Goal: Transaction & Acquisition: Book appointment/travel/reservation

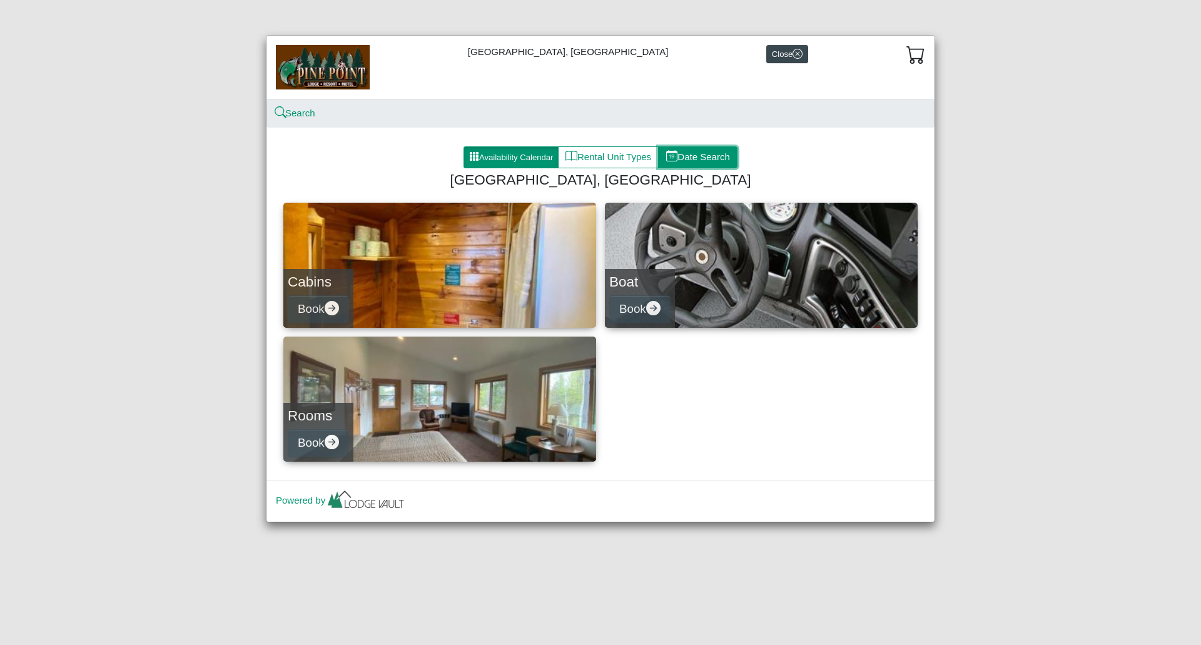
click at [707, 153] on button "Date Search" at bounding box center [697, 157] width 79 height 23
select select "*"
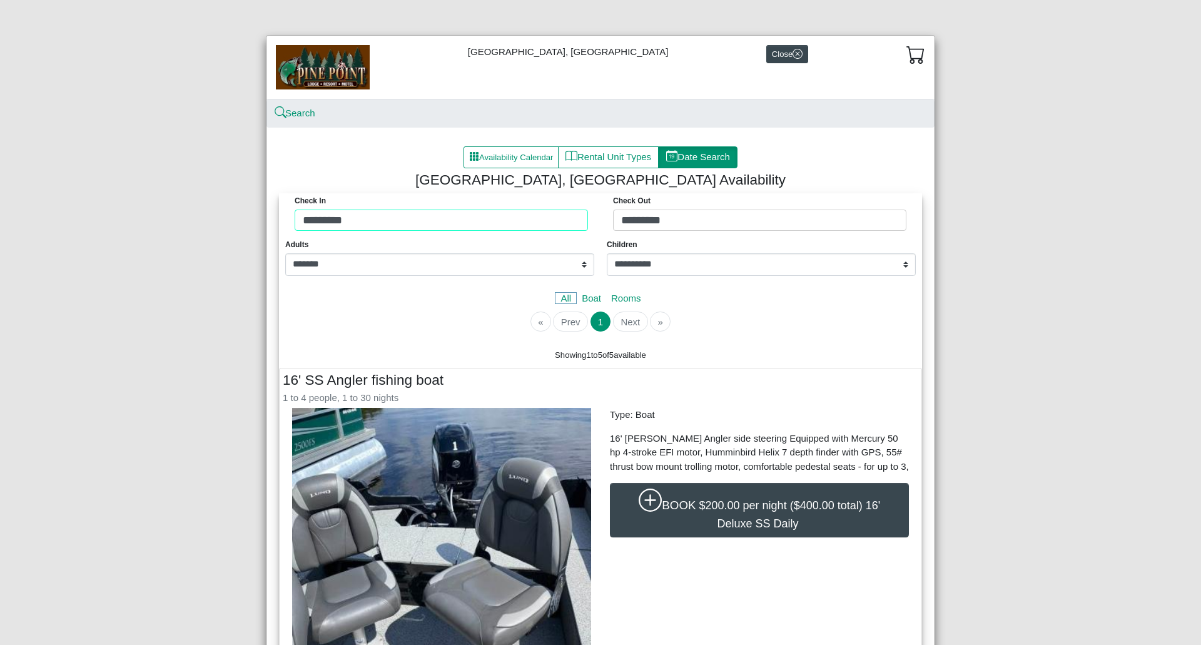
click at [420, 222] on div "Check in ********* Check Out *********" at bounding box center [600, 215] width 637 height 44
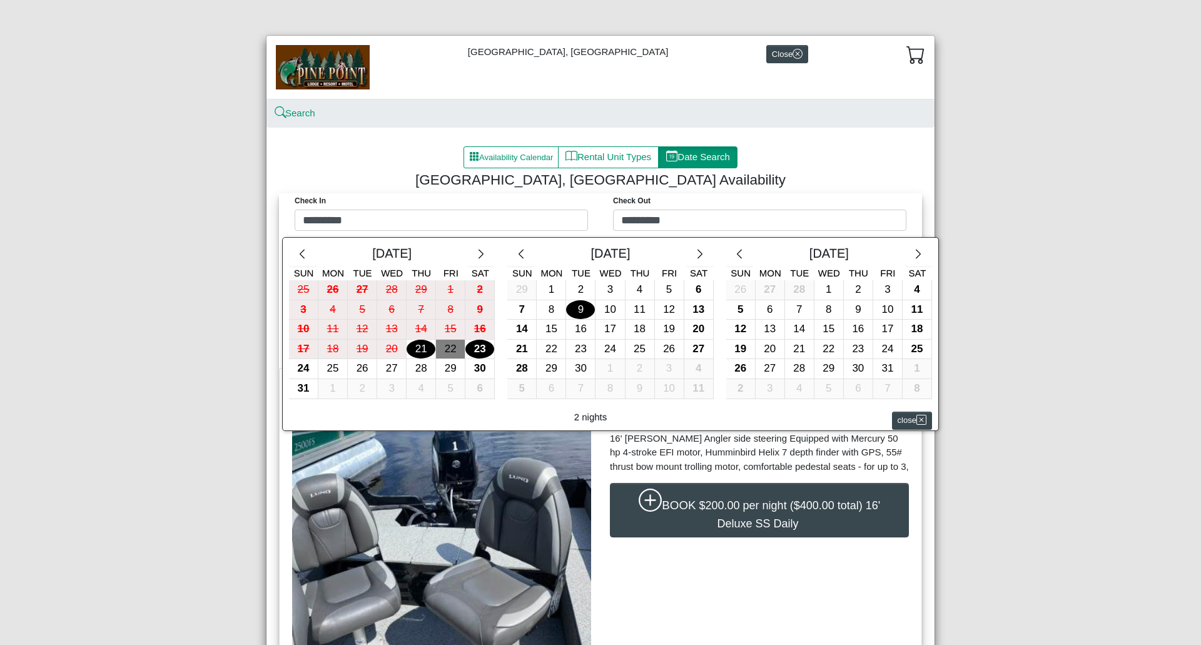
click at [573, 310] on div "9" at bounding box center [580, 309] width 29 height 19
type input "********"
click at [608, 308] on div "10" at bounding box center [609, 309] width 29 height 19
type input "*********"
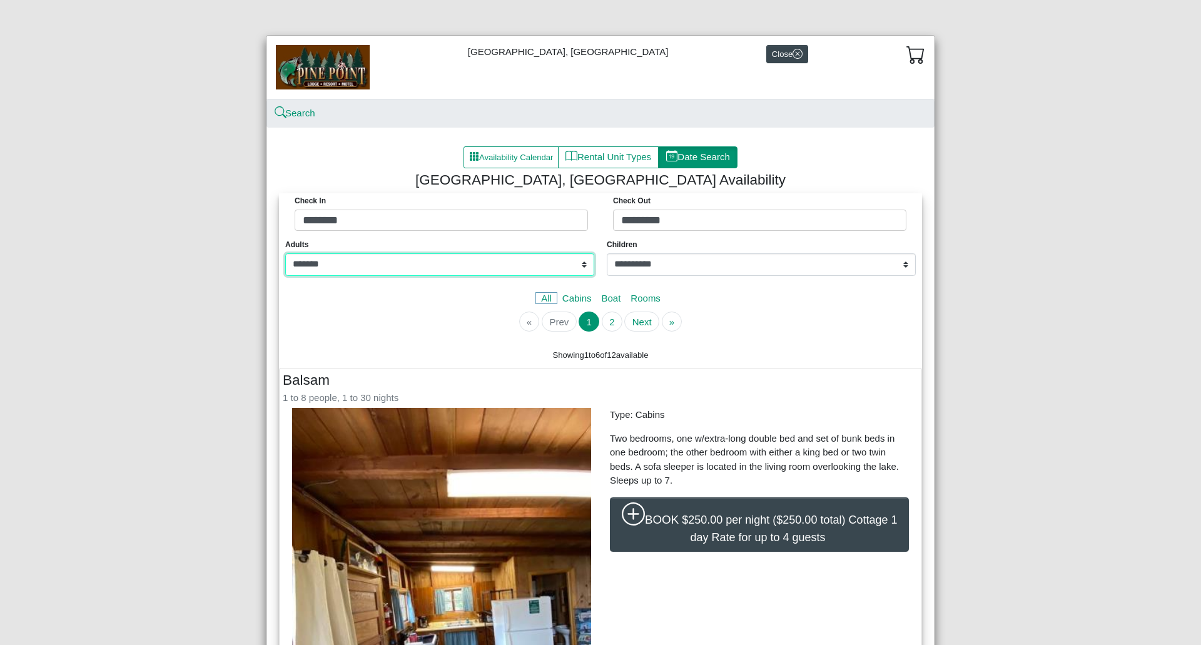
click at [509, 267] on select "**********" at bounding box center [439, 264] width 309 height 23
select select "*"
click at [285, 253] on select "**********" at bounding box center [439, 264] width 309 height 23
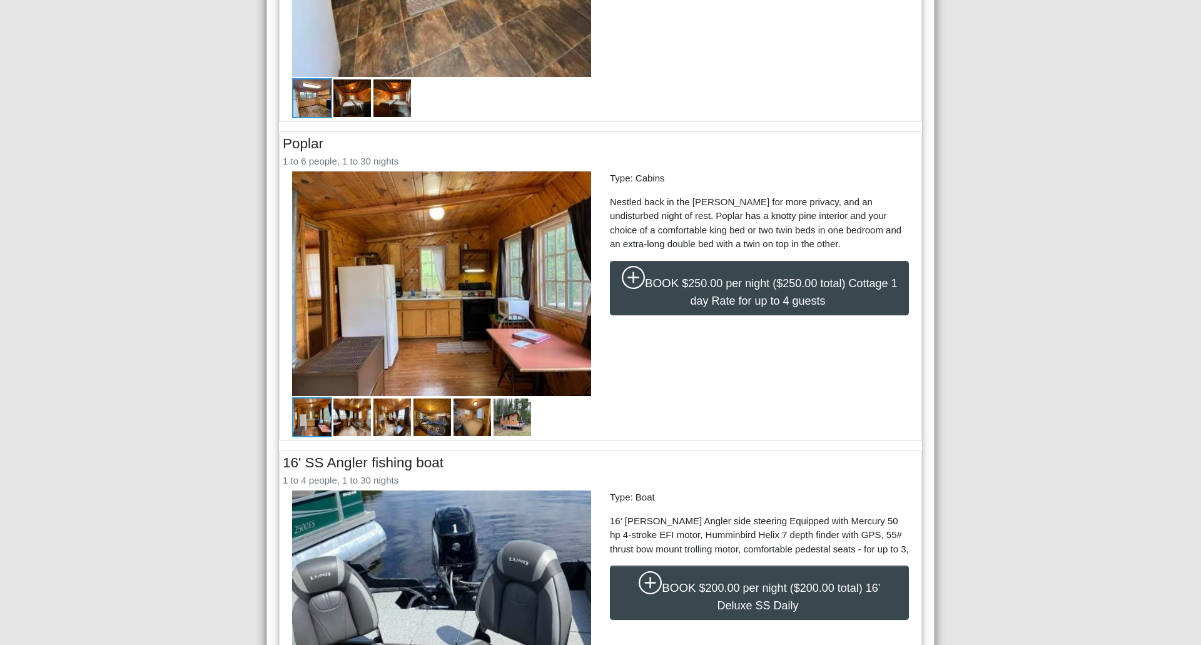
scroll to position [1251, 0]
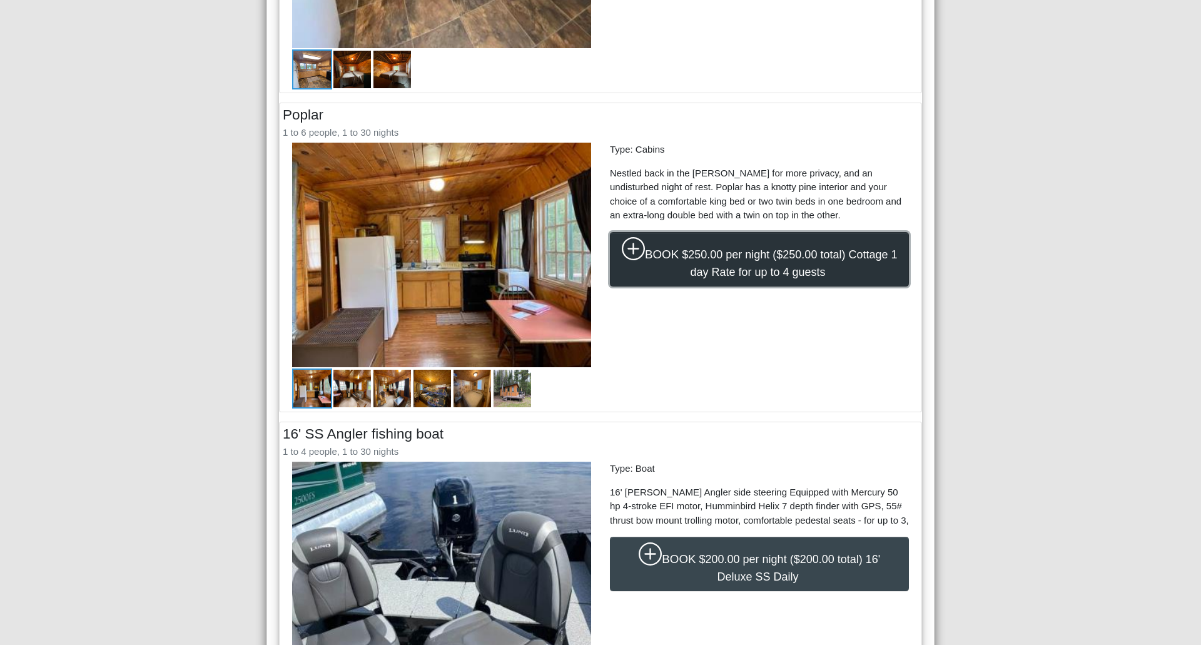
click at [752, 258] on span "$250.00 per night ($250.00 total) Cottage 1 day Rate for up to 4 guests" at bounding box center [789, 263] width 215 height 30
select select "*"
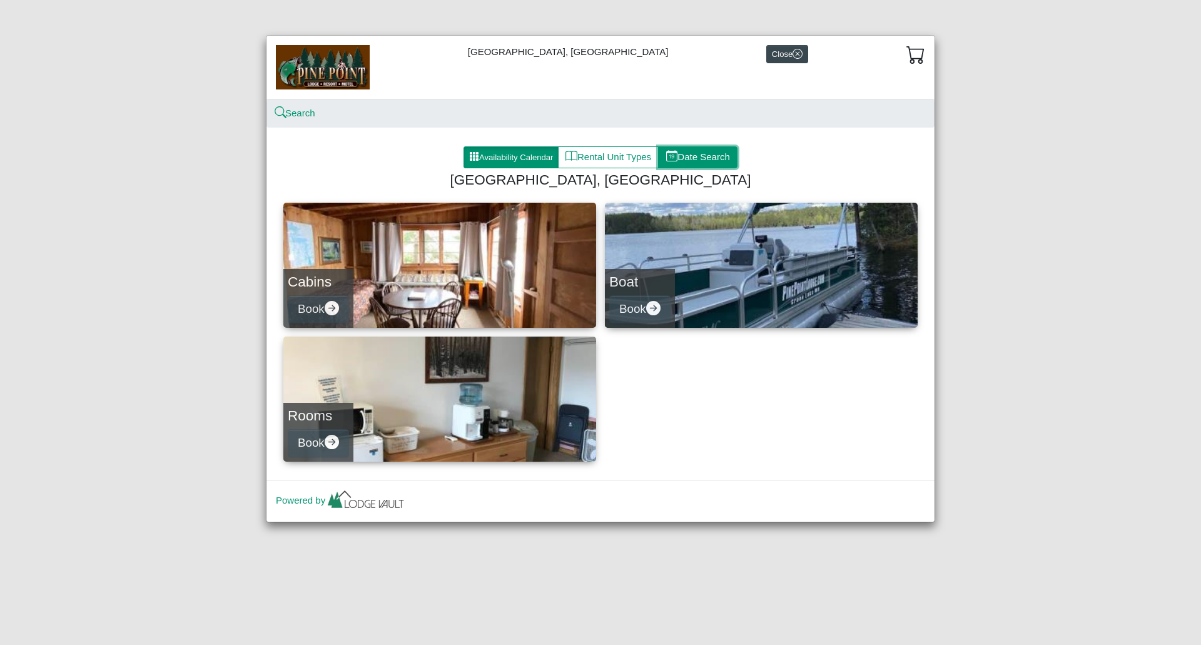
click at [712, 157] on button "Date Search" at bounding box center [697, 157] width 79 height 23
select select "*"
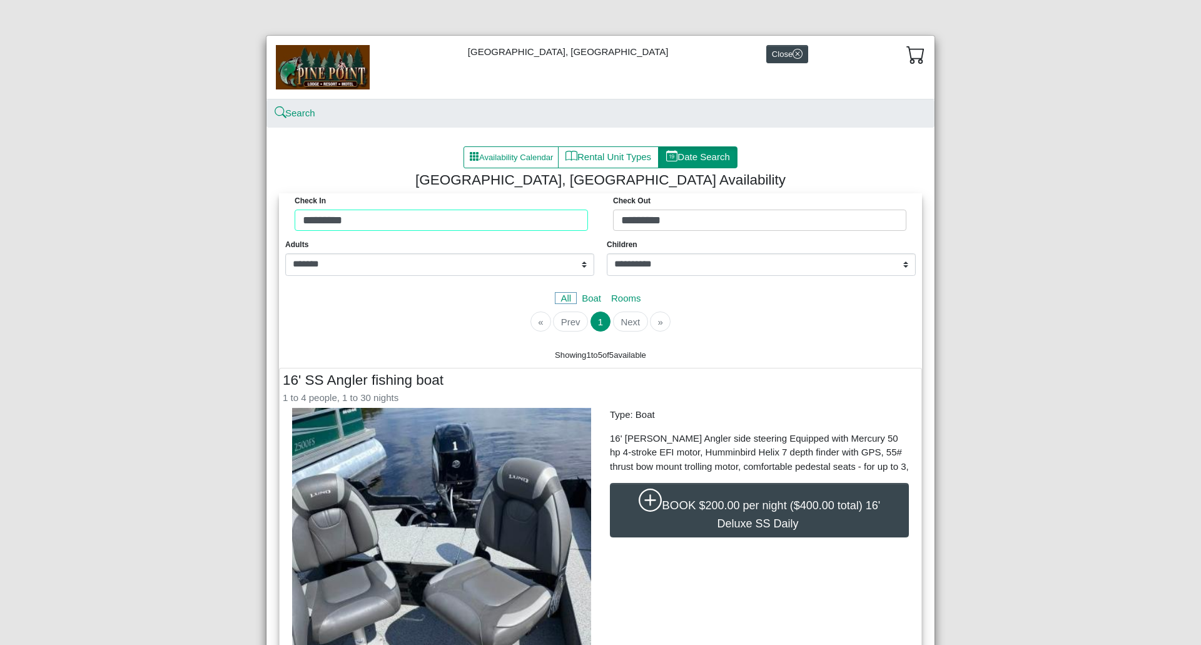
click at [493, 218] on div "Check in ********* Check Out *********" at bounding box center [600, 215] width 637 height 44
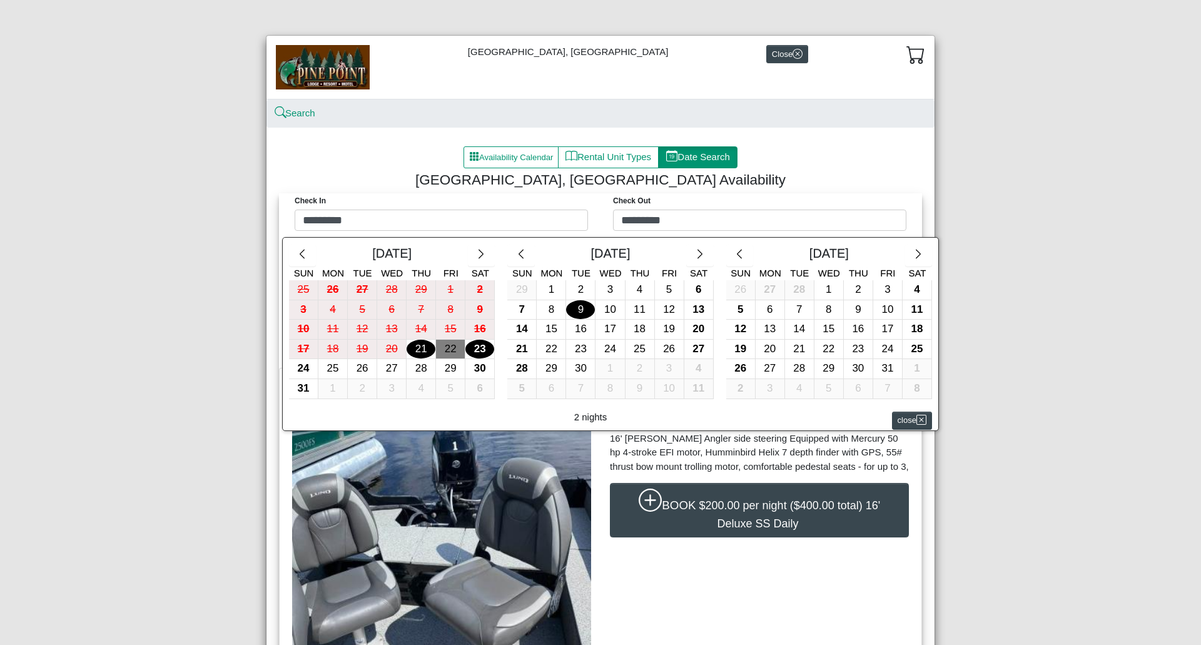
click at [572, 312] on div "9" at bounding box center [580, 309] width 29 height 19
type input "********"
click at [608, 310] on div "10" at bounding box center [609, 309] width 29 height 19
type input "*********"
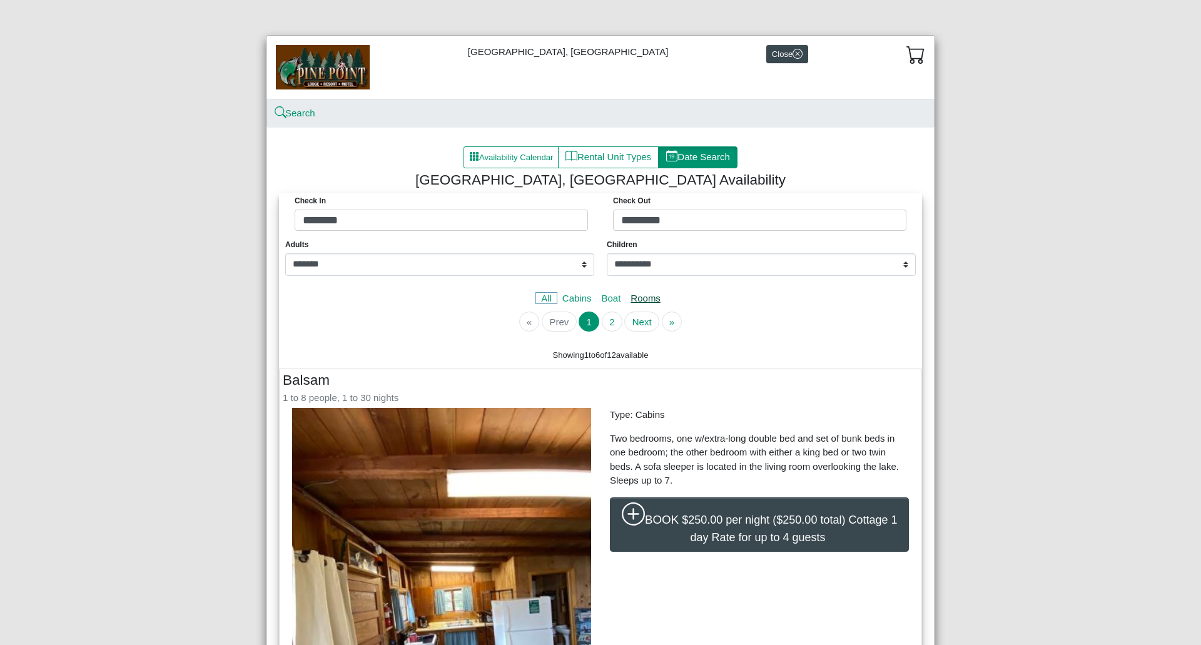
click at [646, 301] on link "Rooms" at bounding box center [645, 298] width 40 height 11
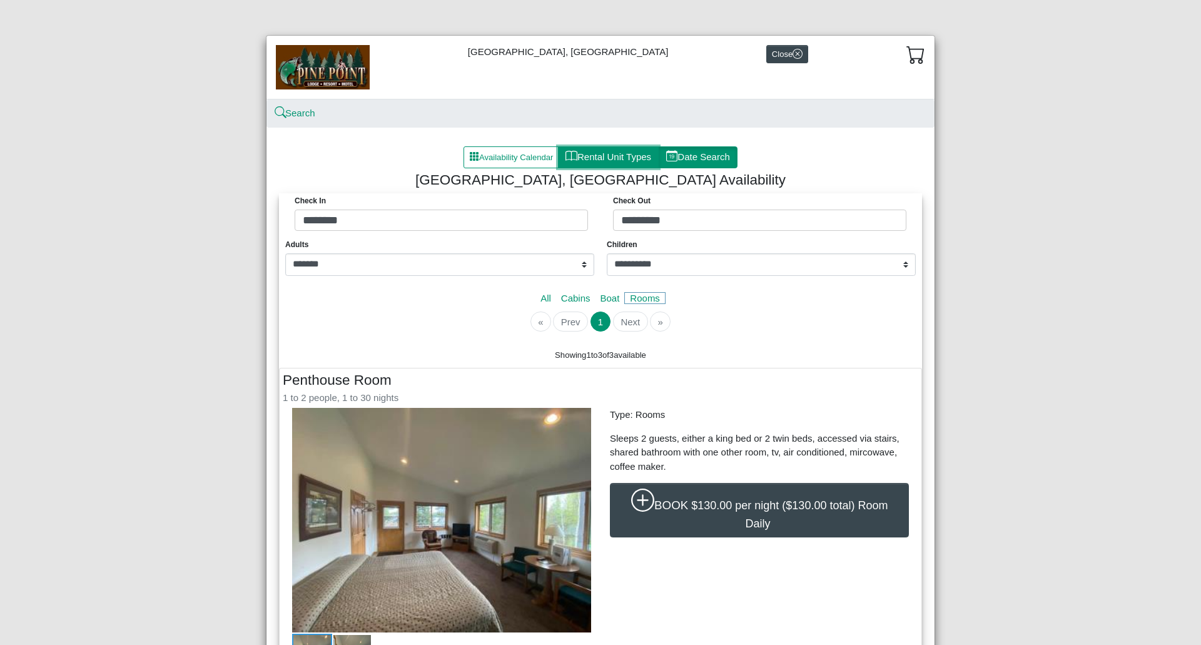
click at [593, 156] on button "Rental Unit Types" at bounding box center [608, 157] width 101 height 23
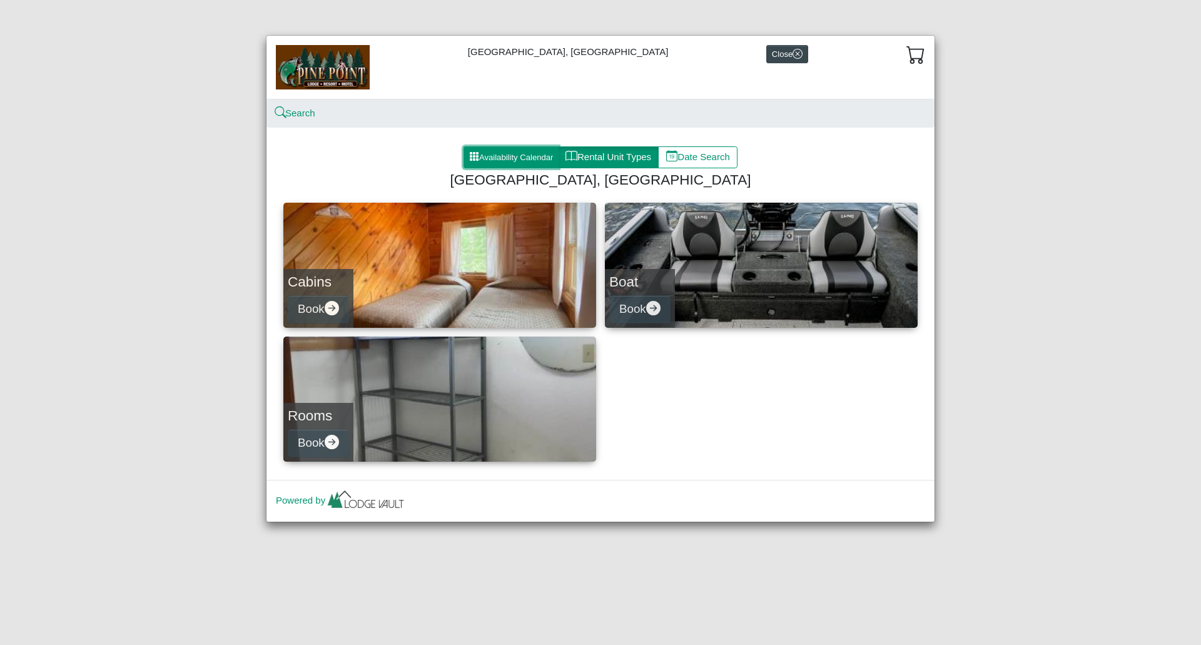
click at [507, 156] on button "Availability Calendar" at bounding box center [510, 157] width 95 height 23
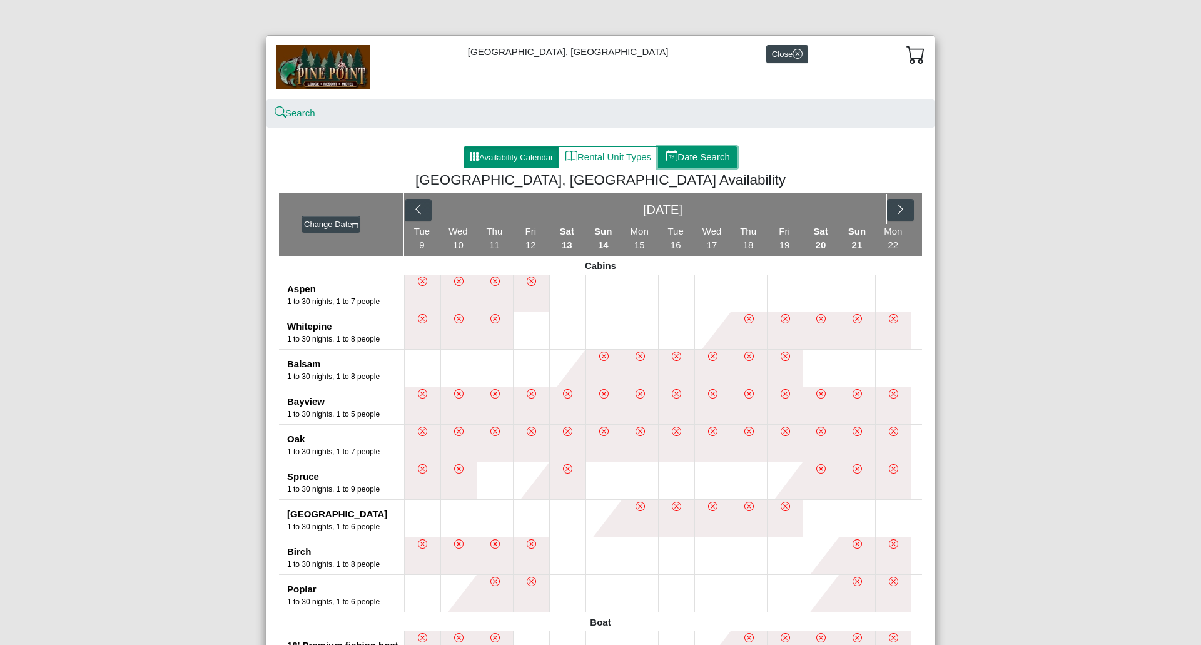
click at [694, 158] on button "Date Search" at bounding box center [697, 157] width 79 height 23
select select "*"
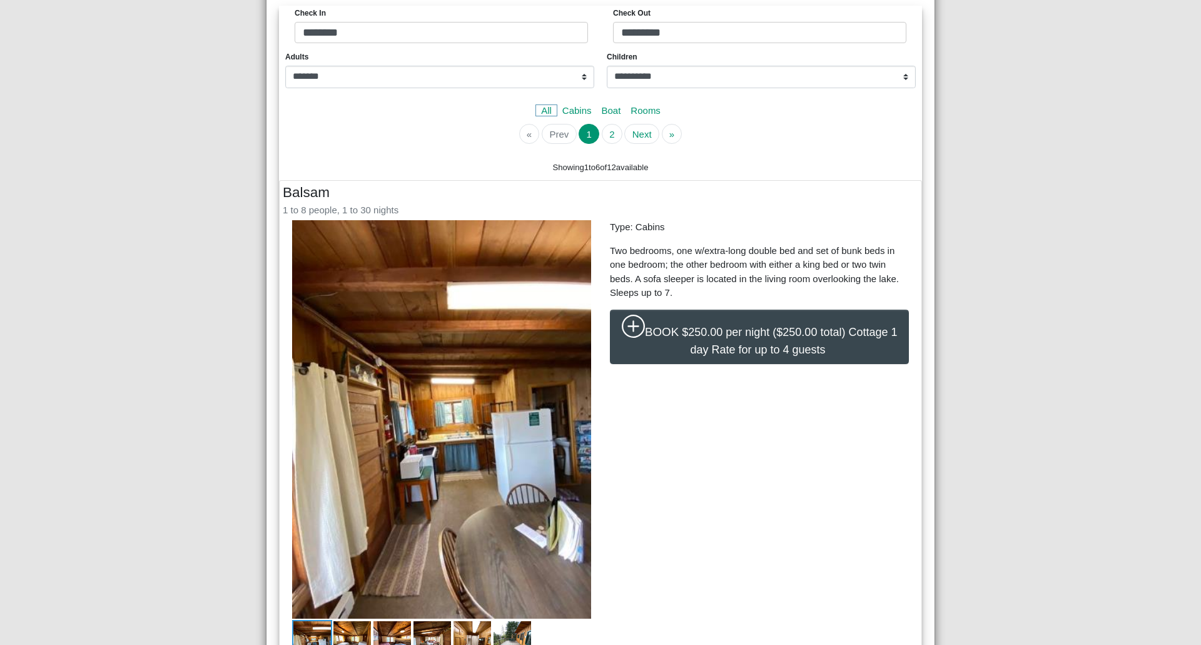
scroll to position [250, 0]
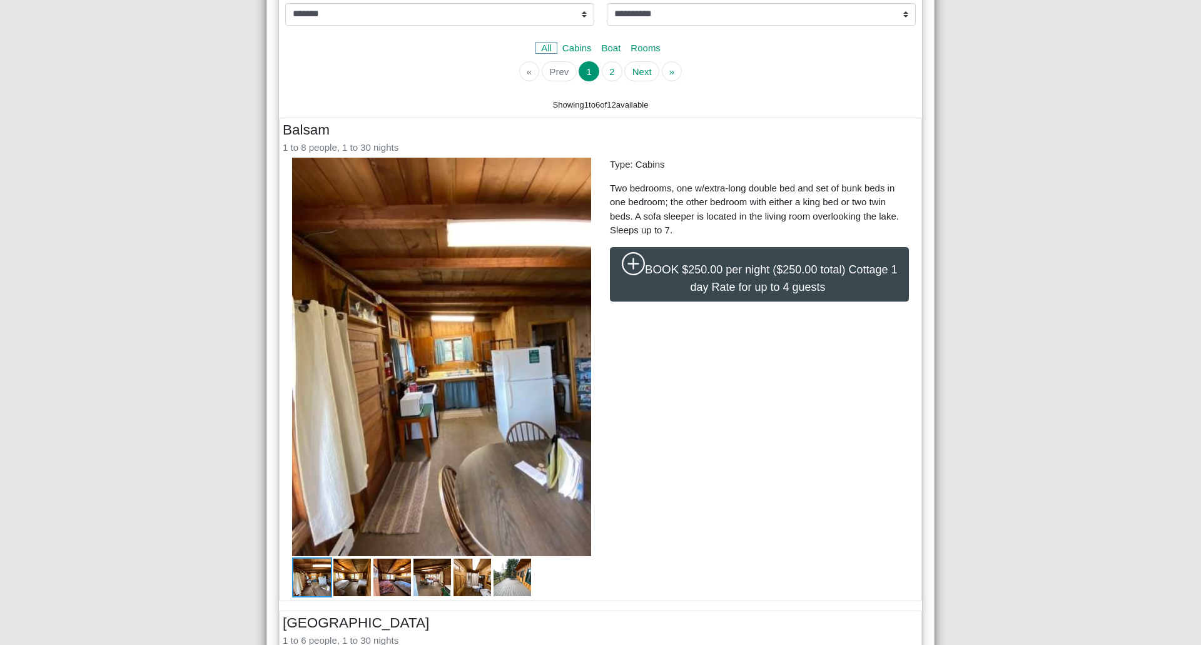
click at [303, 576] on img at bounding box center [312, 577] width 40 height 40
click at [344, 578] on img at bounding box center [352, 577] width 40 height 40
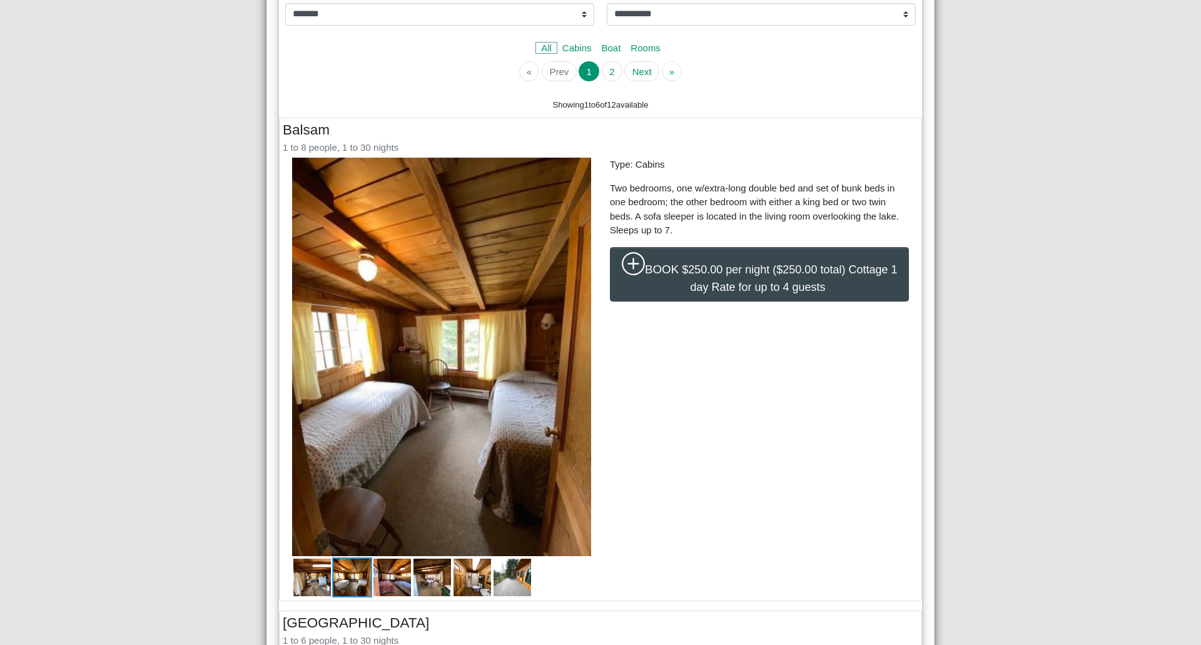
click at [379, 580] on img at bounding box center [392, 577] width 40 height 40
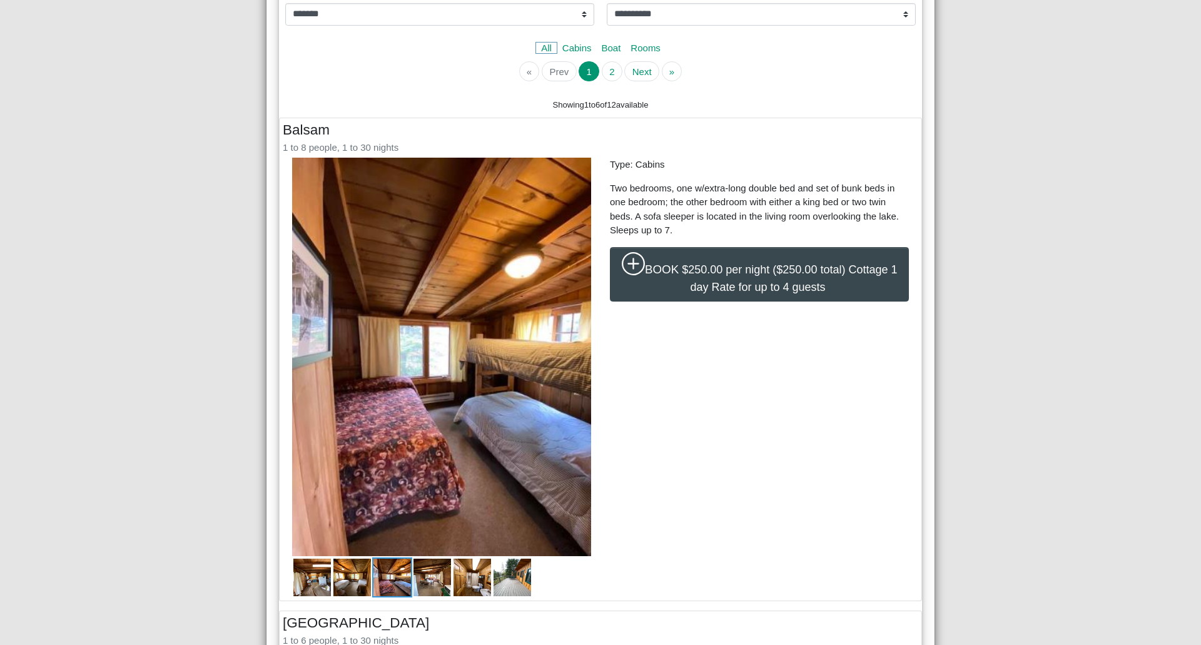
click at [432, 588] on img at bounding box center [432, 577] width 40 height 40
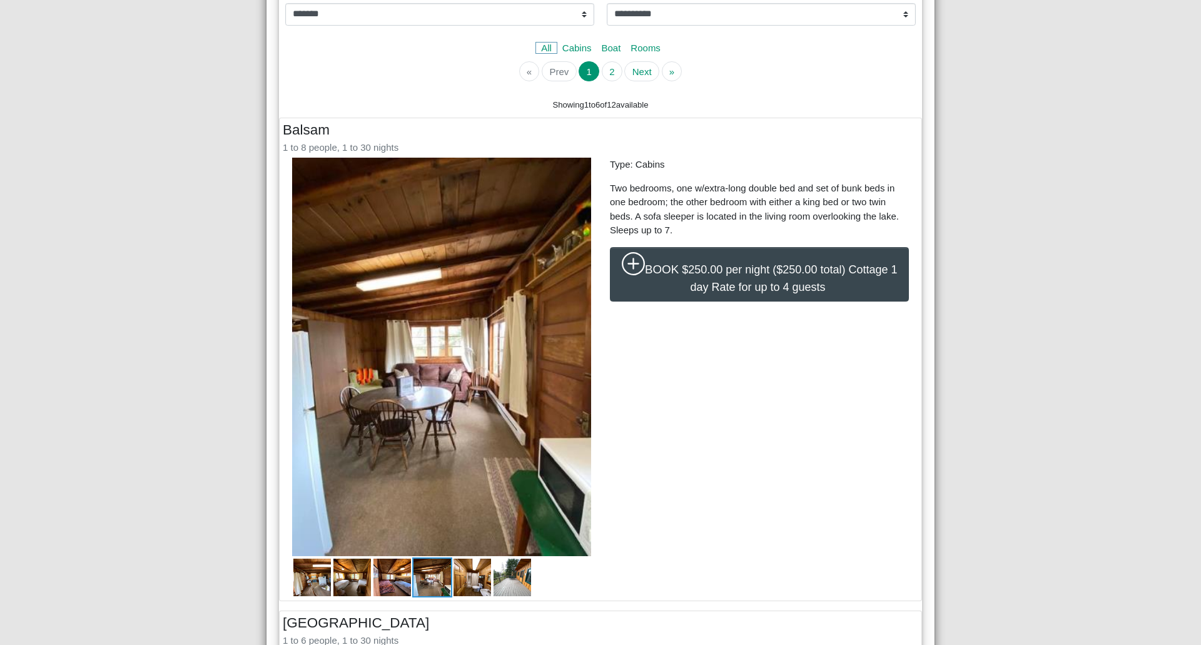
click at [461, 570] on img at bounding box center [472, 577] width 40 height 40
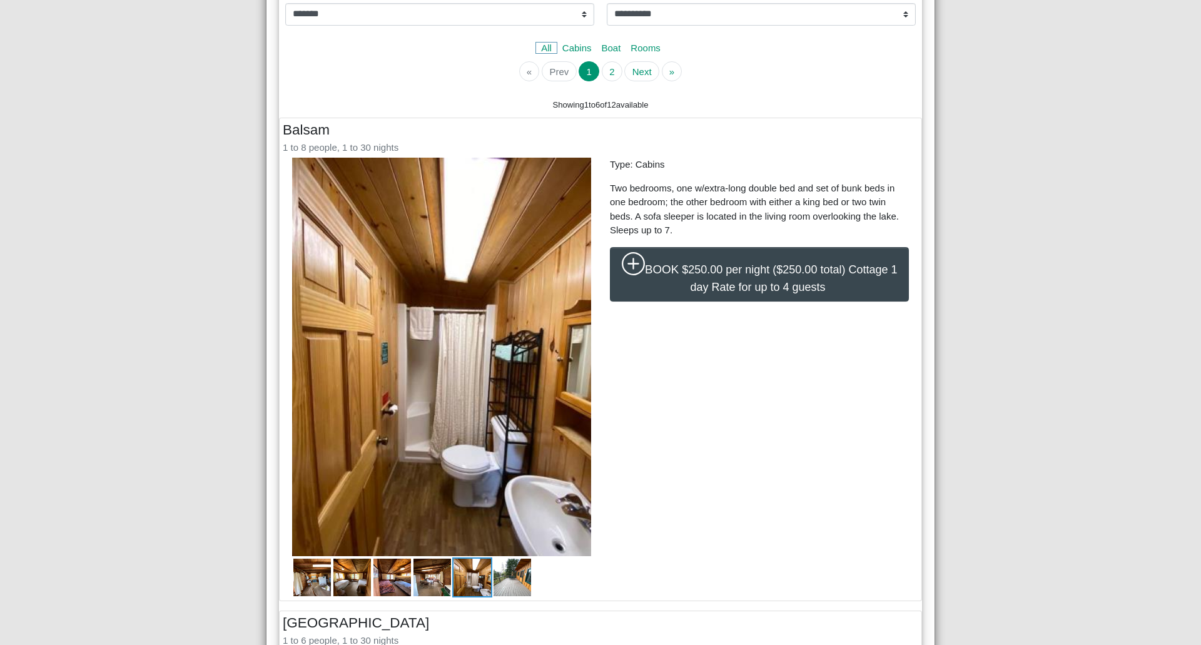
click at [512, 578] on img at bounding box center [512, 577] width 40 height 40
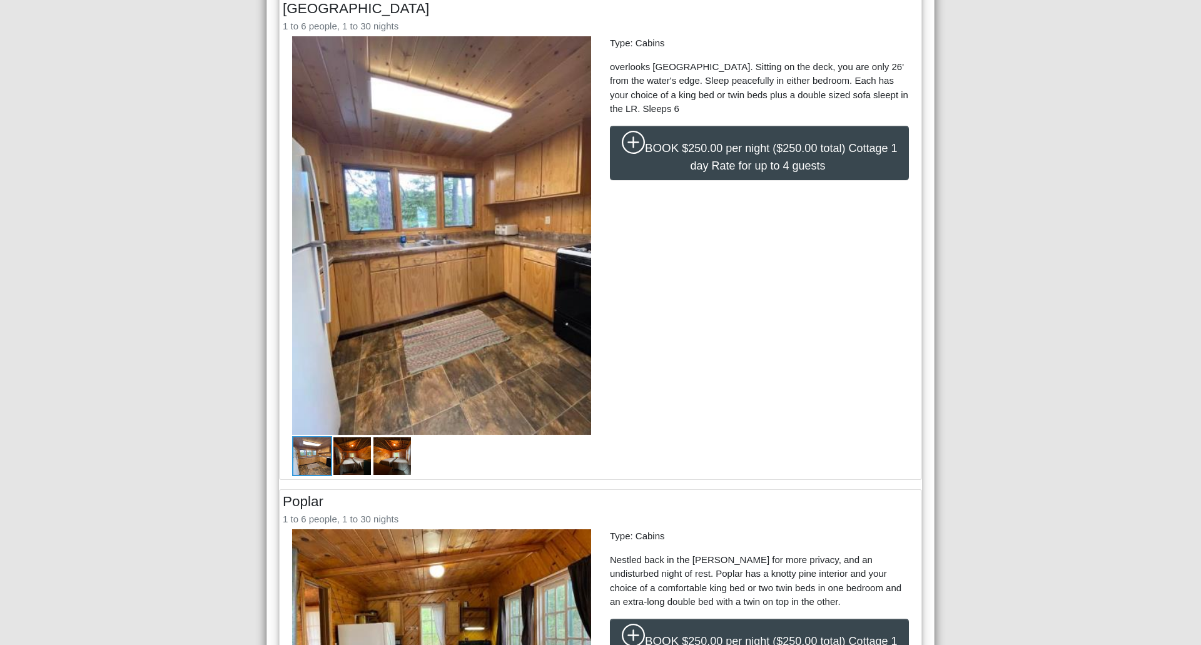
scroll to position [876, 0]
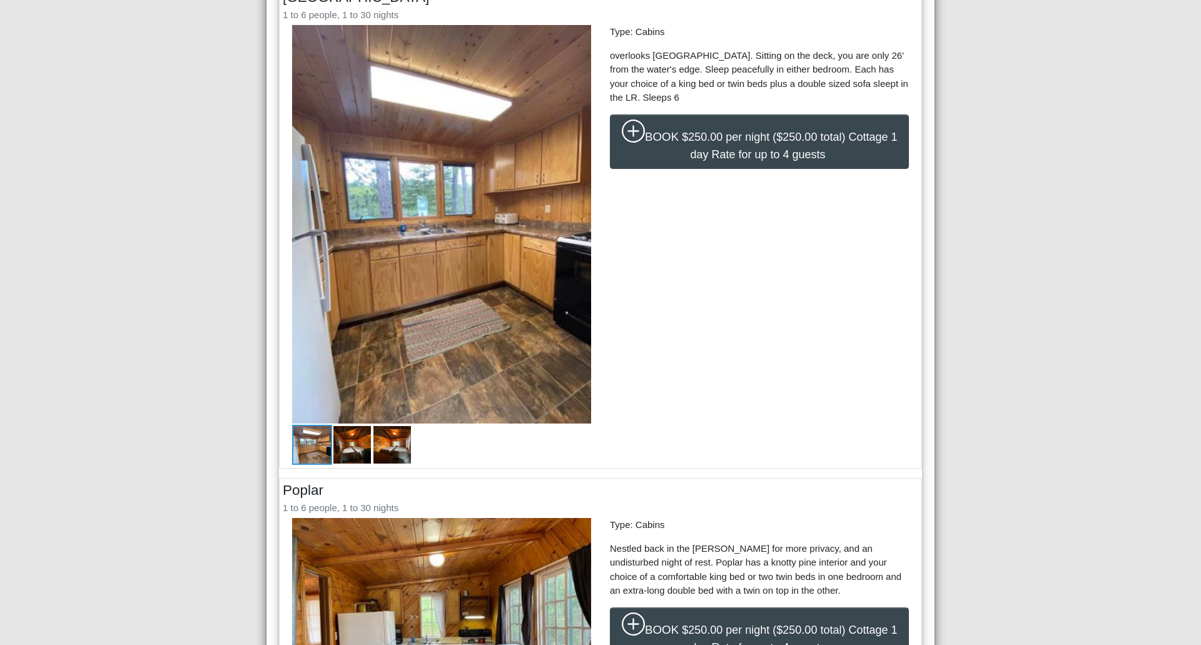
click at [357, 452] on img at bounding box center [352, 445] width 40 height 40
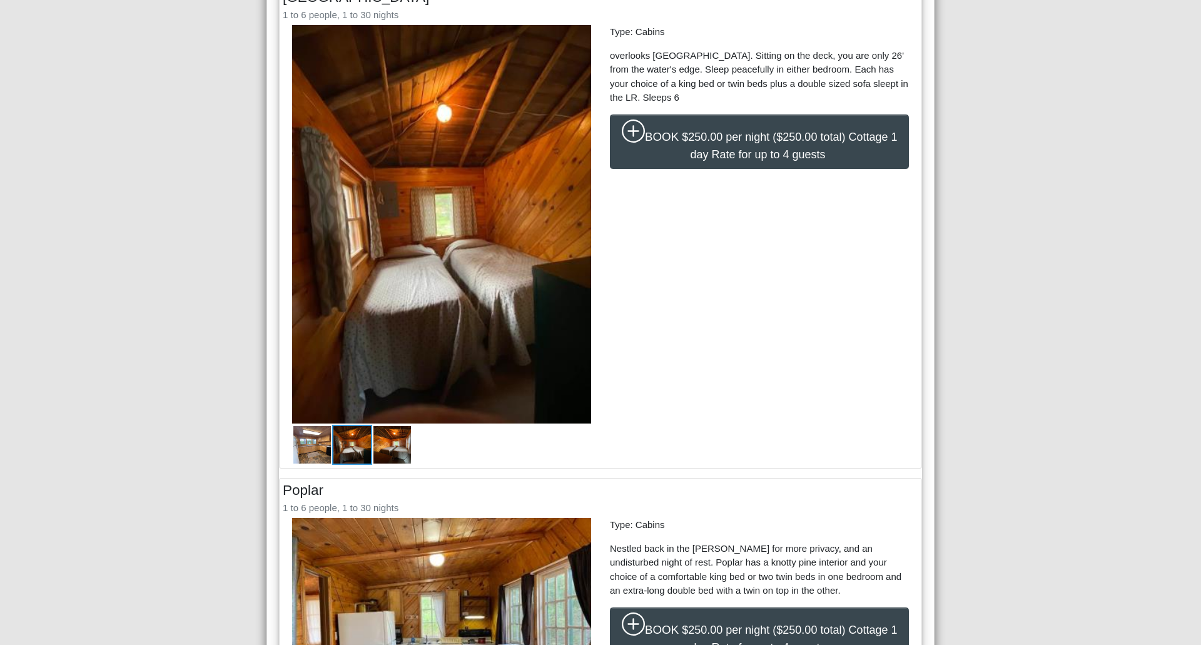
click at [388, 450] on img at bounding box center [392, 445] width 40 height 40
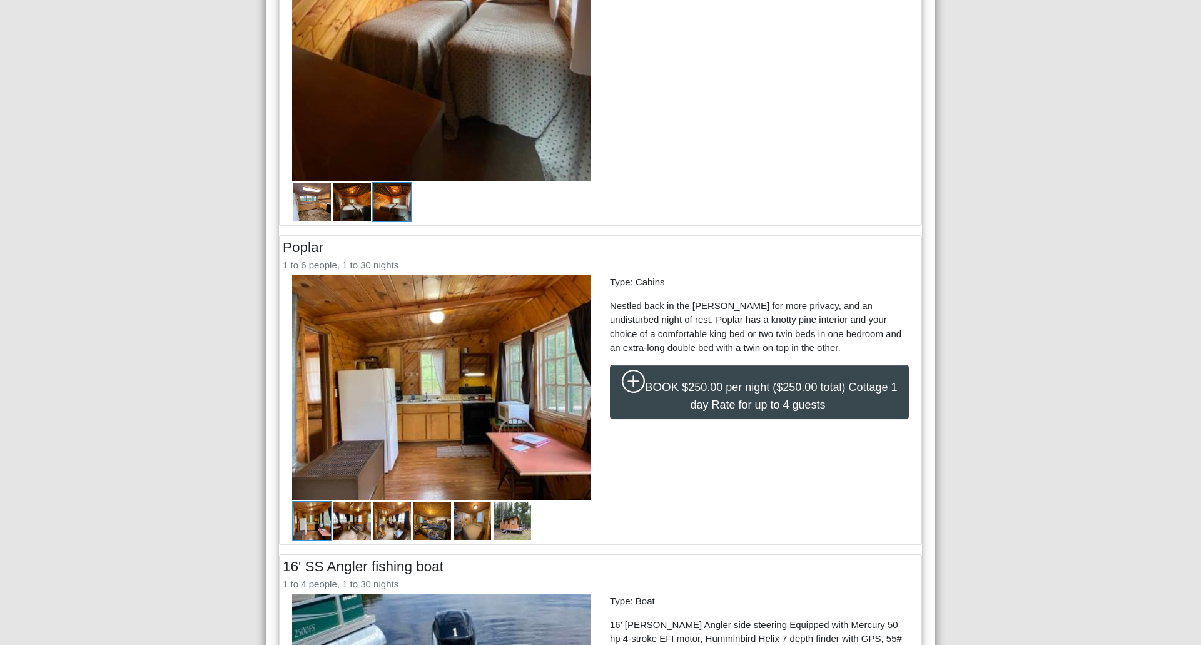
scroll to position [1126, 0]
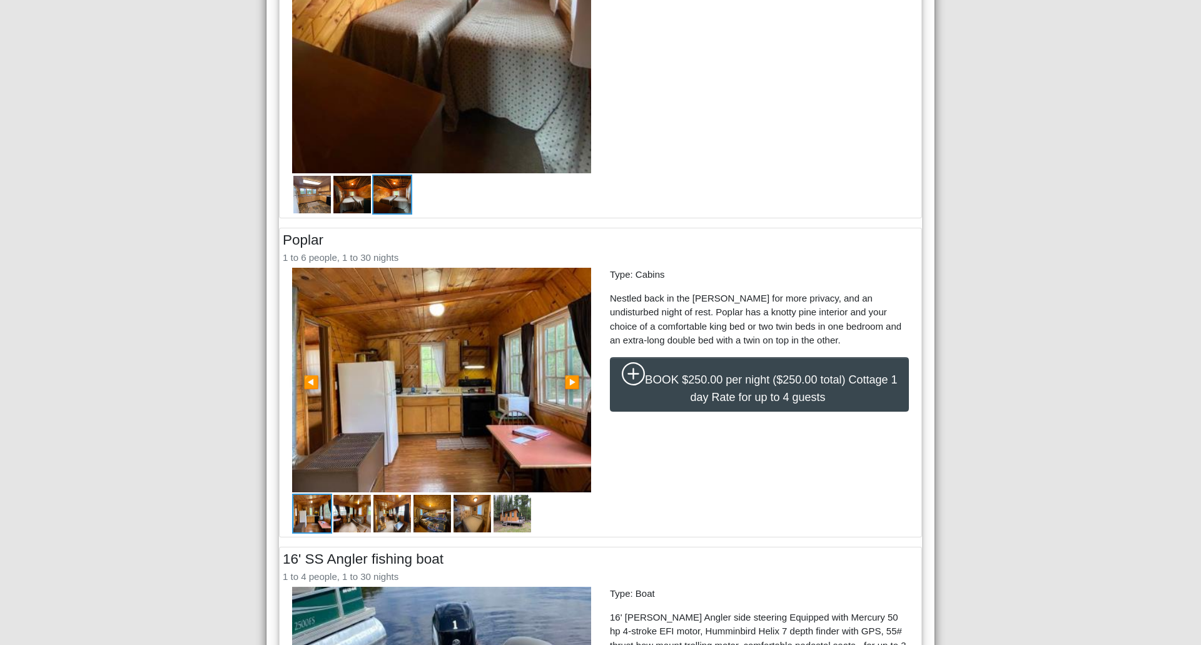
click at [415, 422] on img at bounding box center [441, 380] width 299 height 225
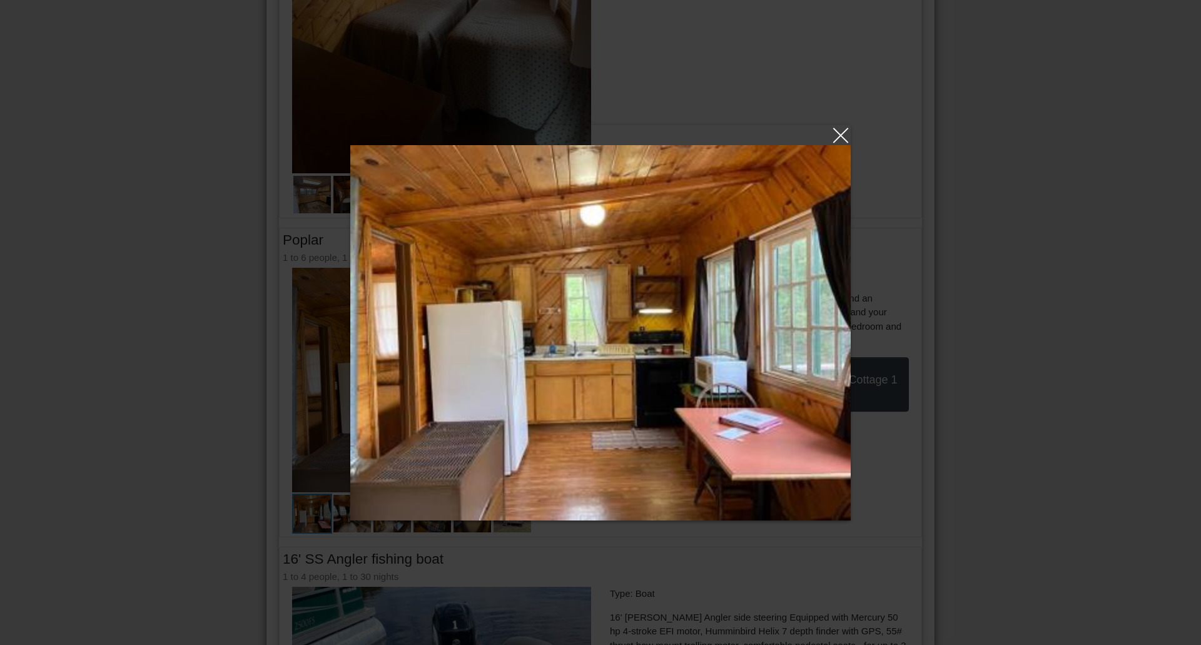
click at [847, 129] on link at bounding box center [600, 135] width 500 height 20
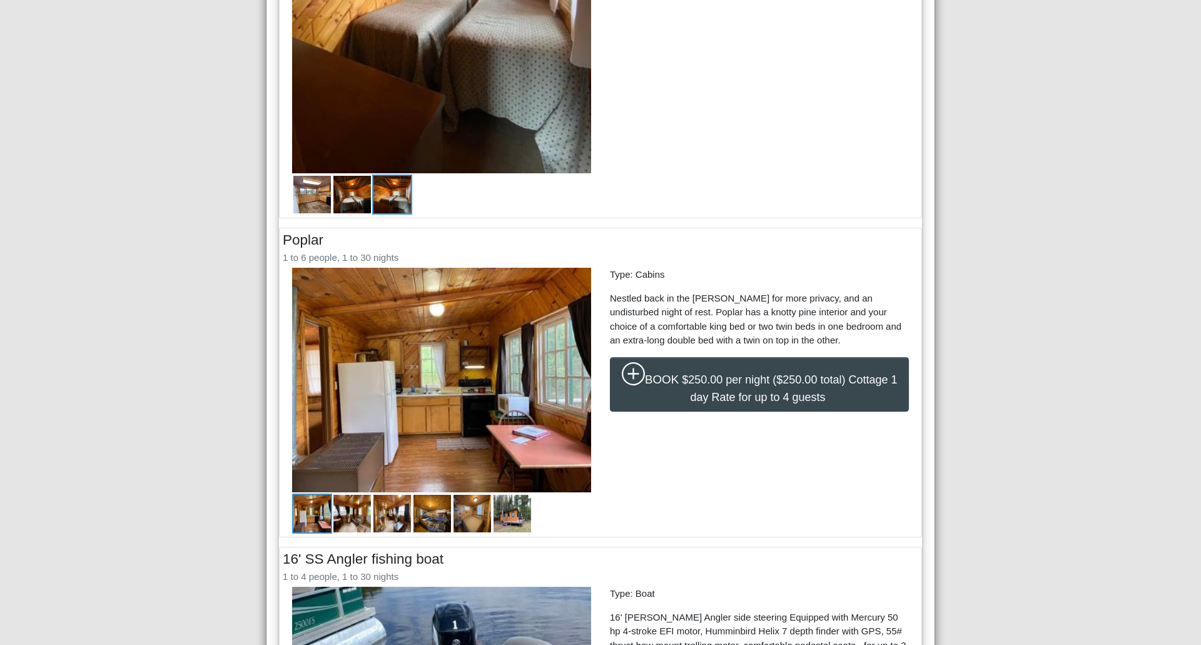
click at [338, 520] on img at bounding box center [352, 513] width 40 height 40
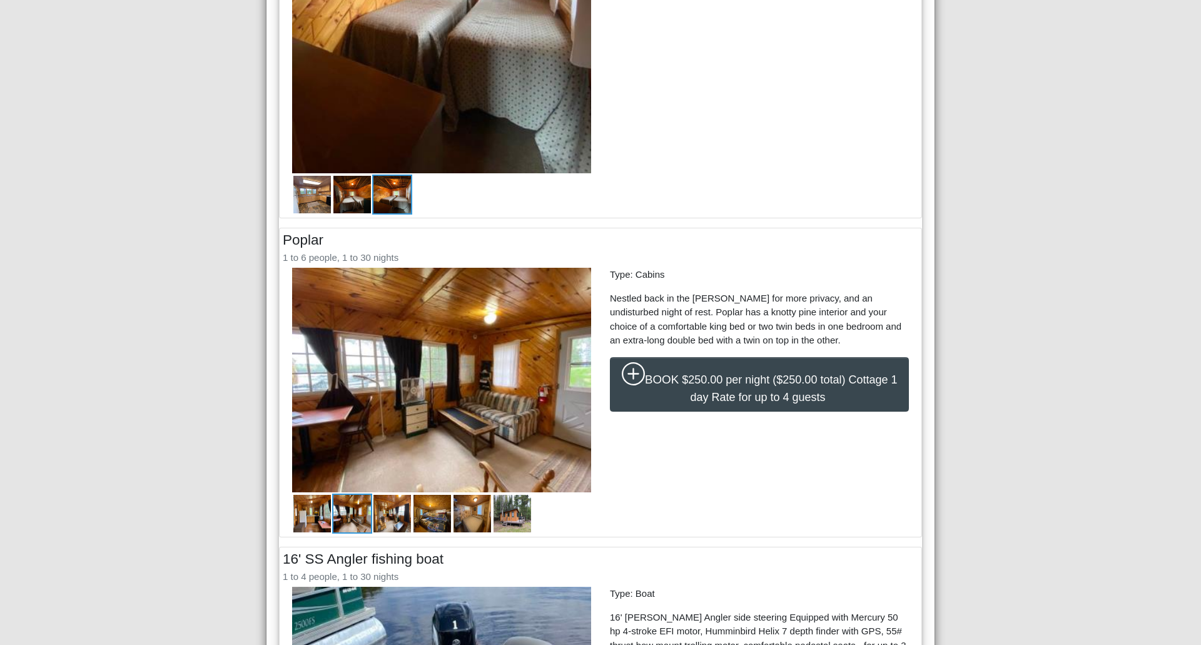
click at [303, 517] on img at bounding box center [312, 513] width 40 height 40
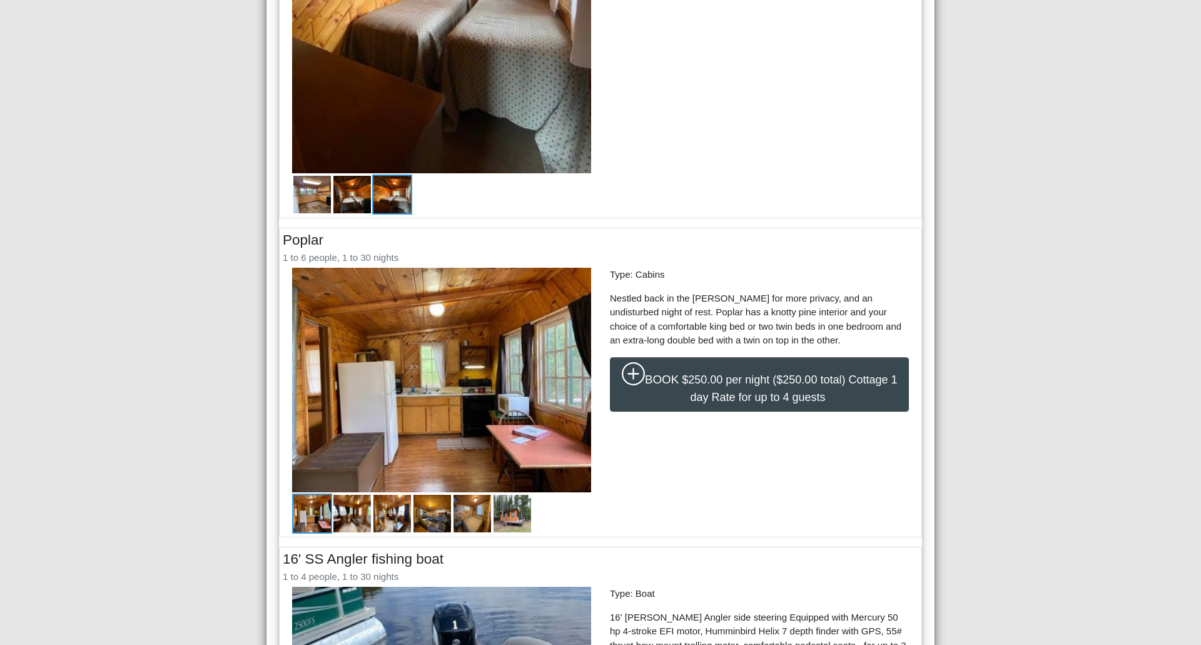
click at [336, 515] on img at bounding box center [352, 513] width 40 height 40
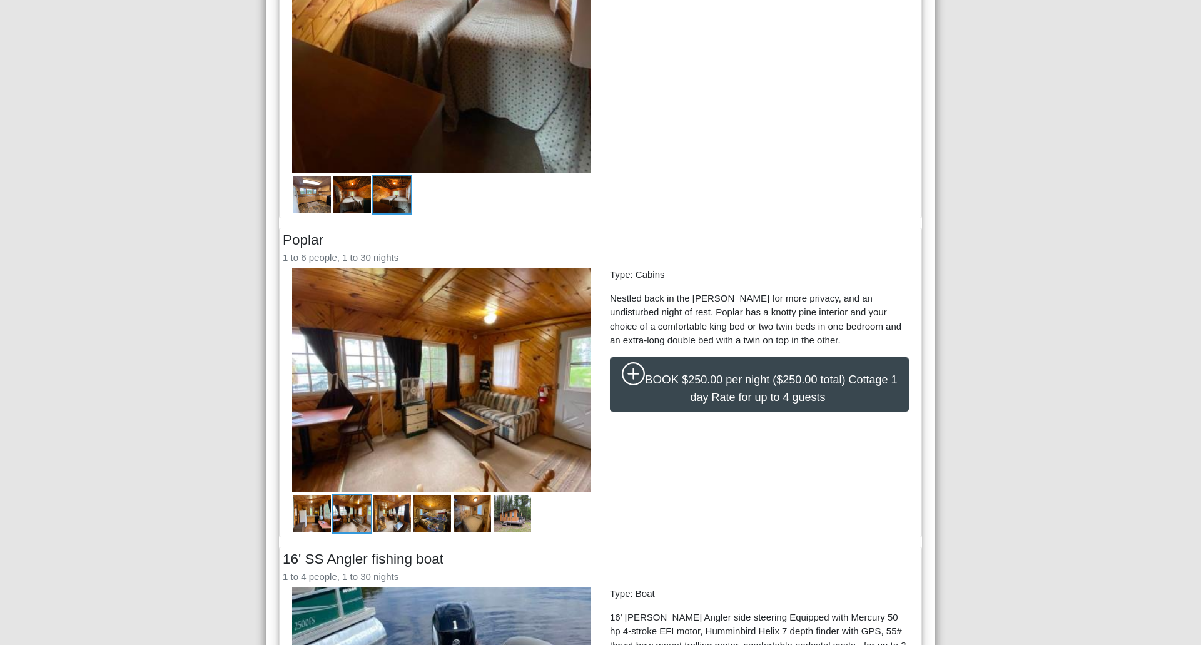
click at [372, 516] on img at bounding box center [392, 513] width 40 height 40
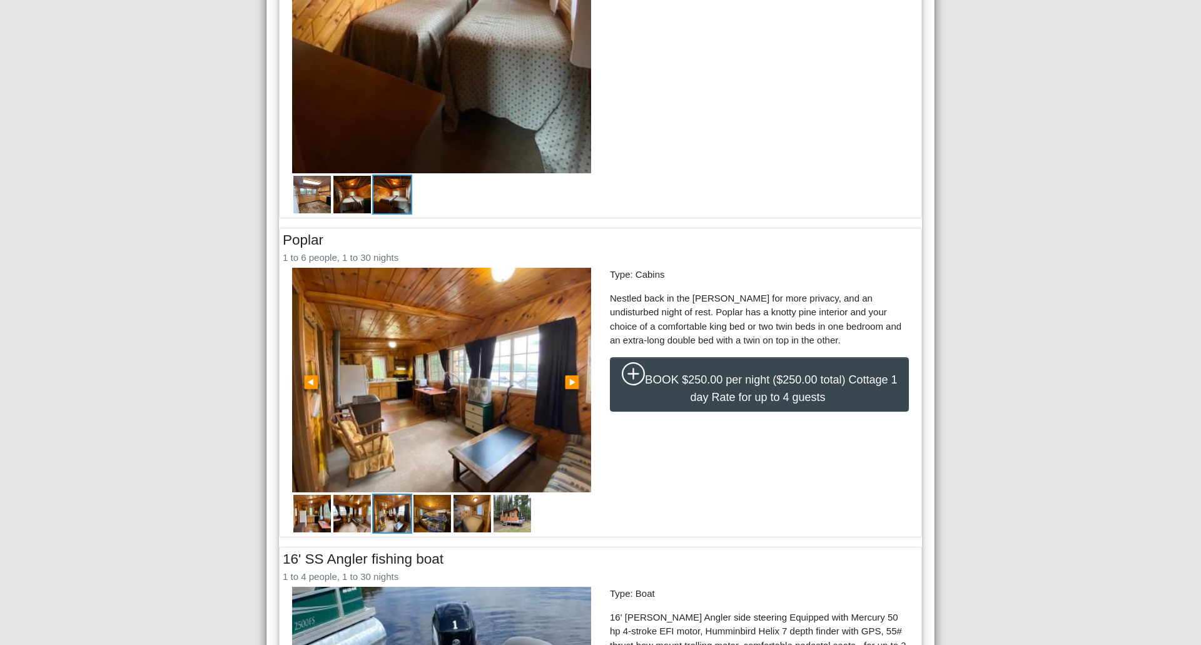
drag, startPoint x: 438, startPoint y: 518, endPoint x: 462, endPoint y: 519, distance: 23.1
click at [439, 518] on img at bounding box center [432, 513] width 40 height 40
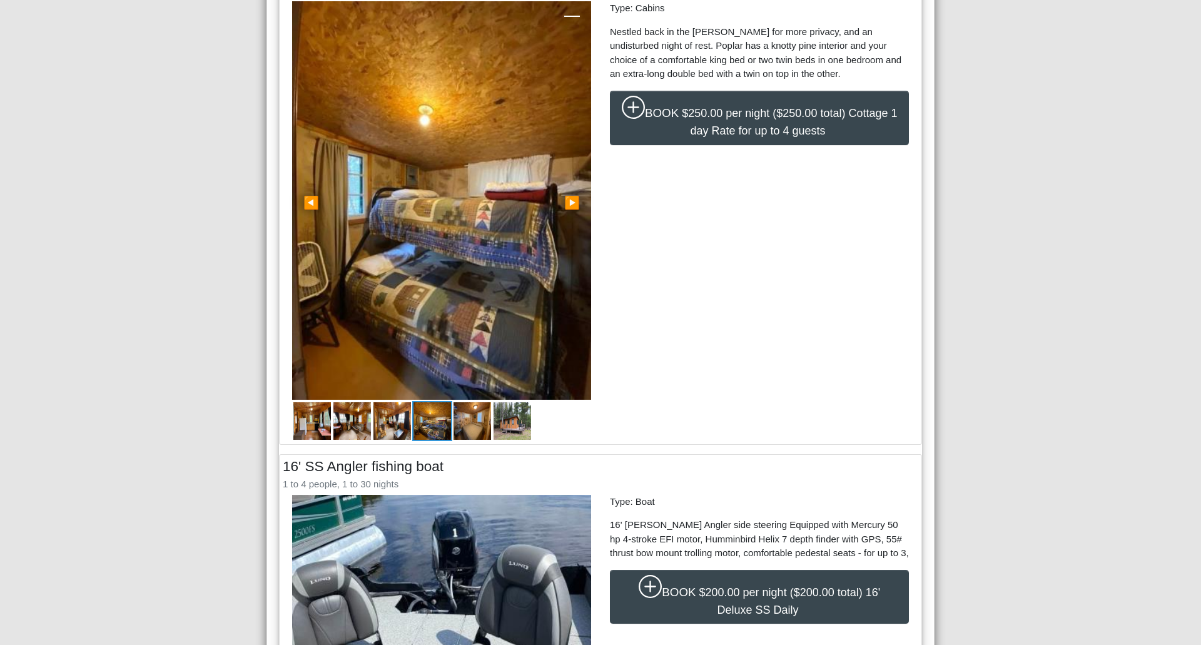
scroll to position [1438, 0]
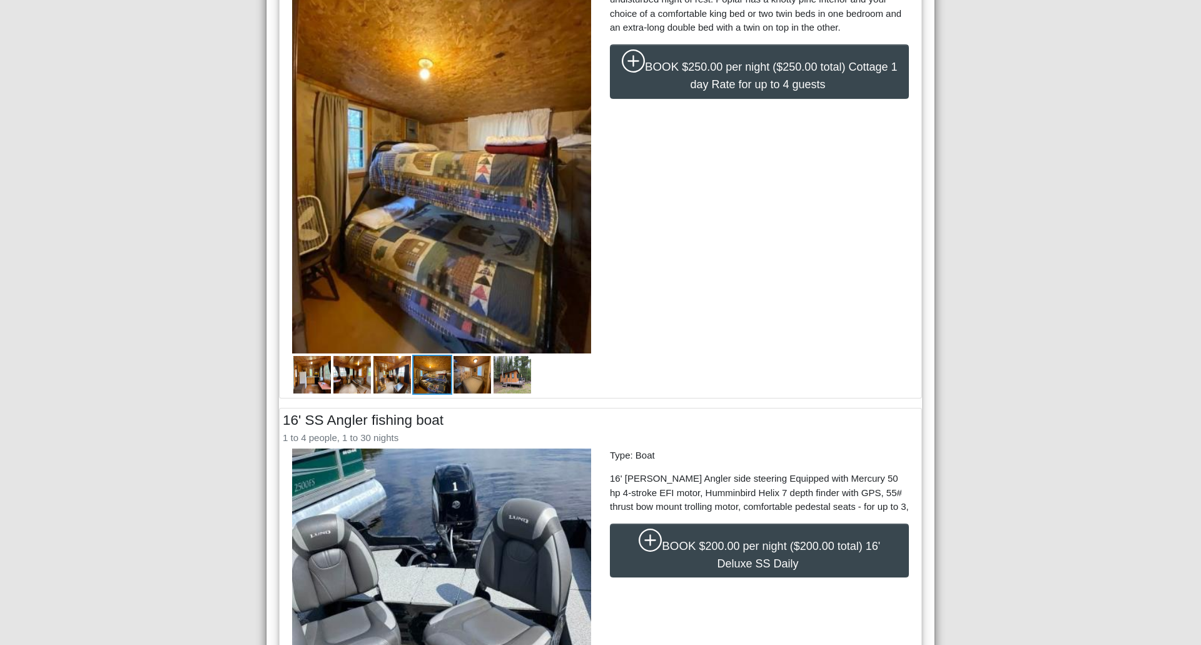
click at [474, 390] on img at bounding box center [472, 375] width 40 height 40
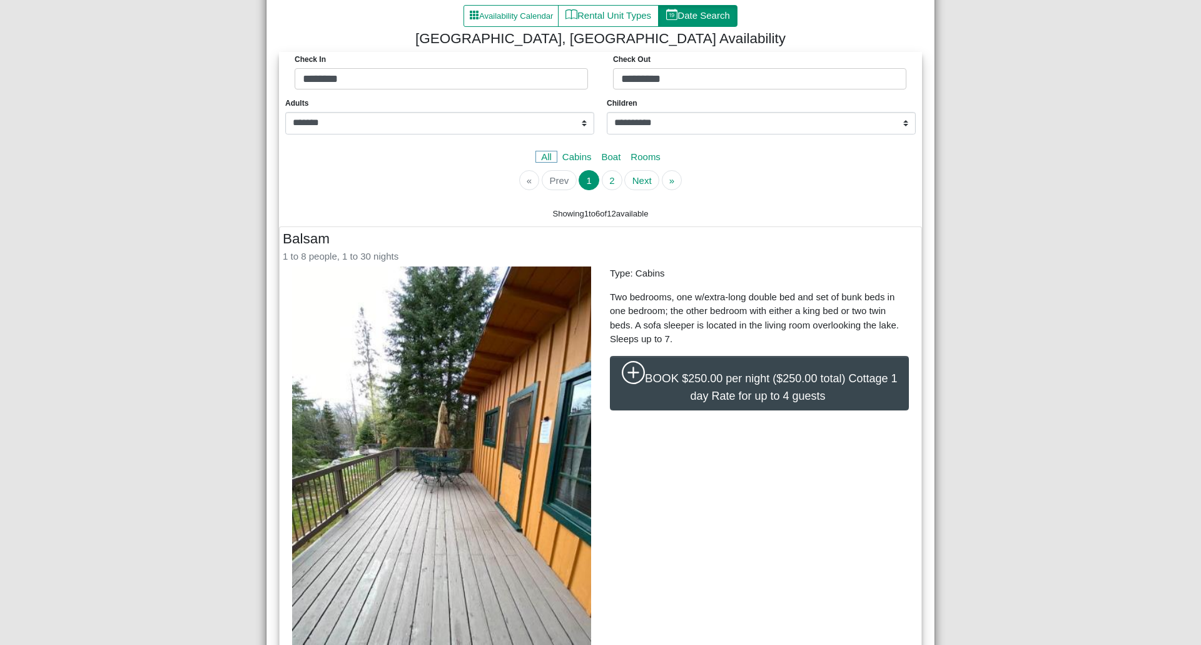
scroll to position [313, 0]
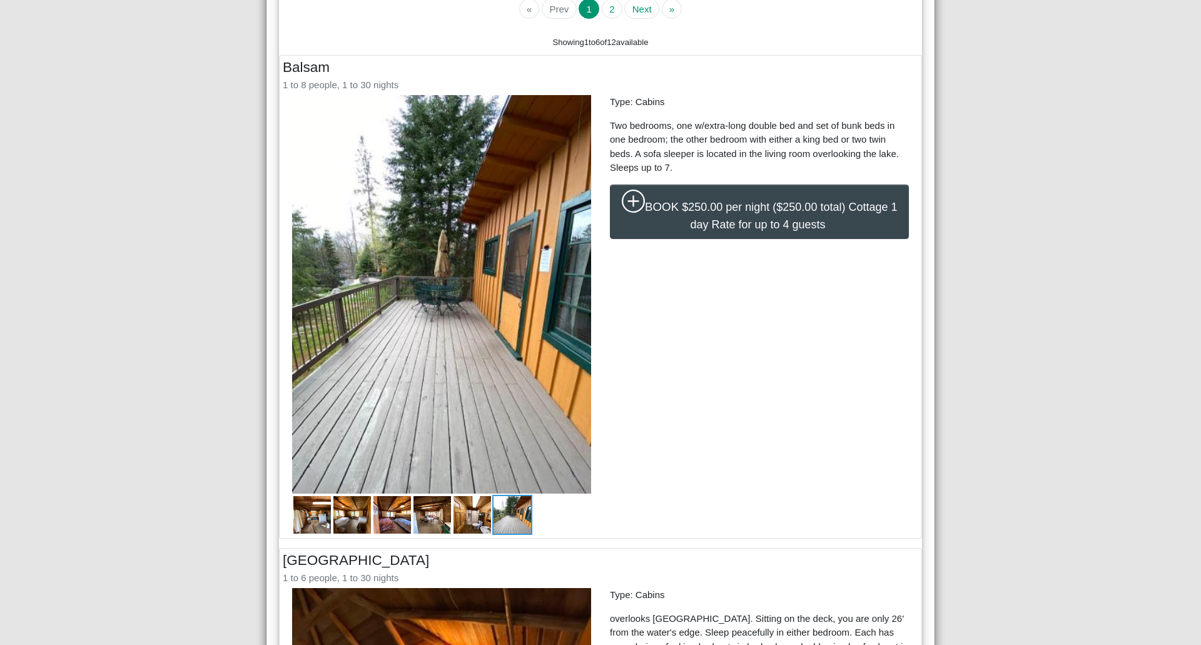
click at [306, 515] on img at bounding box center [312, 515] width 40 height 40
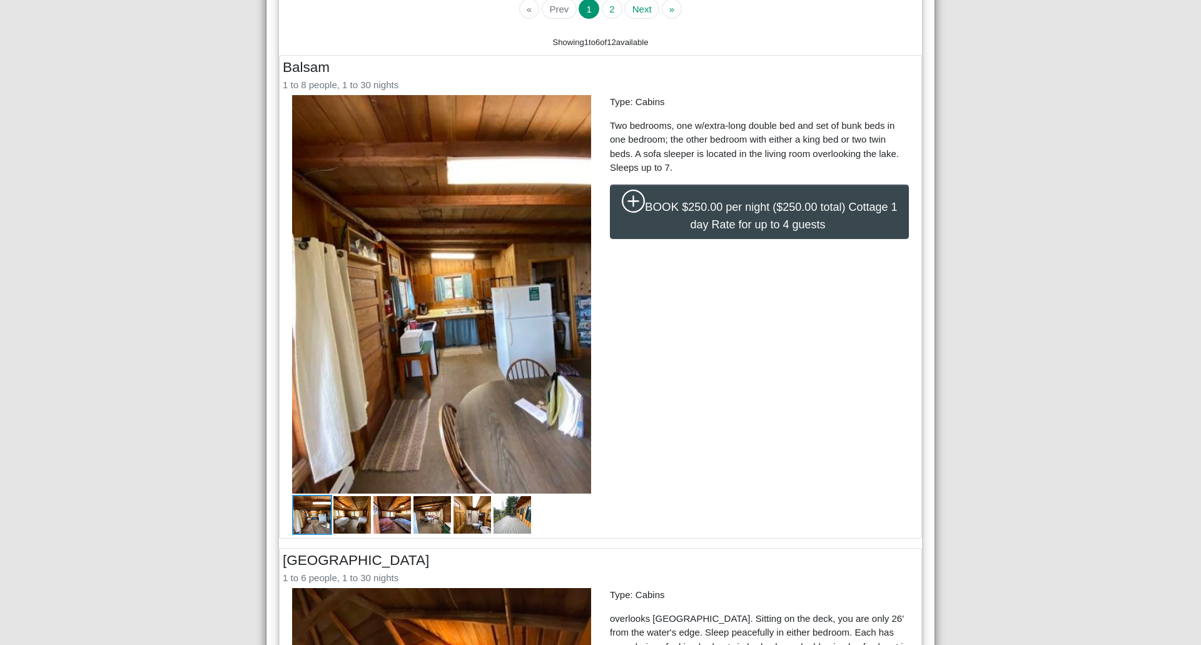
click at [351, 515] on img at bounding box center [352, 515] width 40 height 40
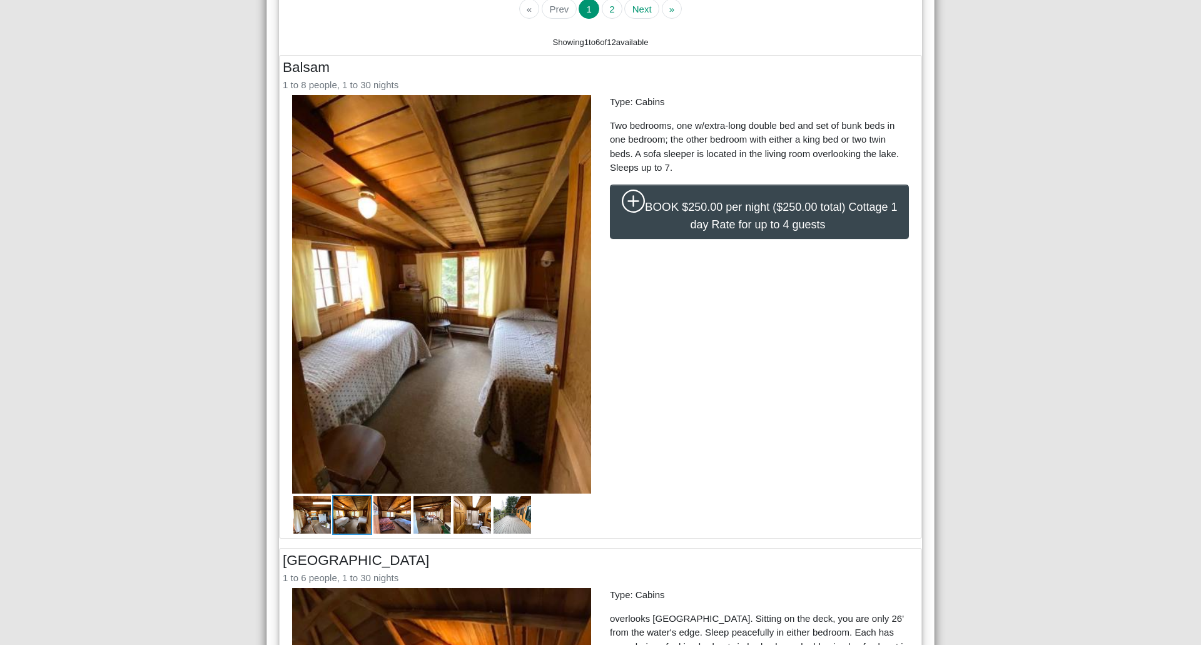
click at [388, 514] on img at bounding box center [392, 515] width 40 height 40
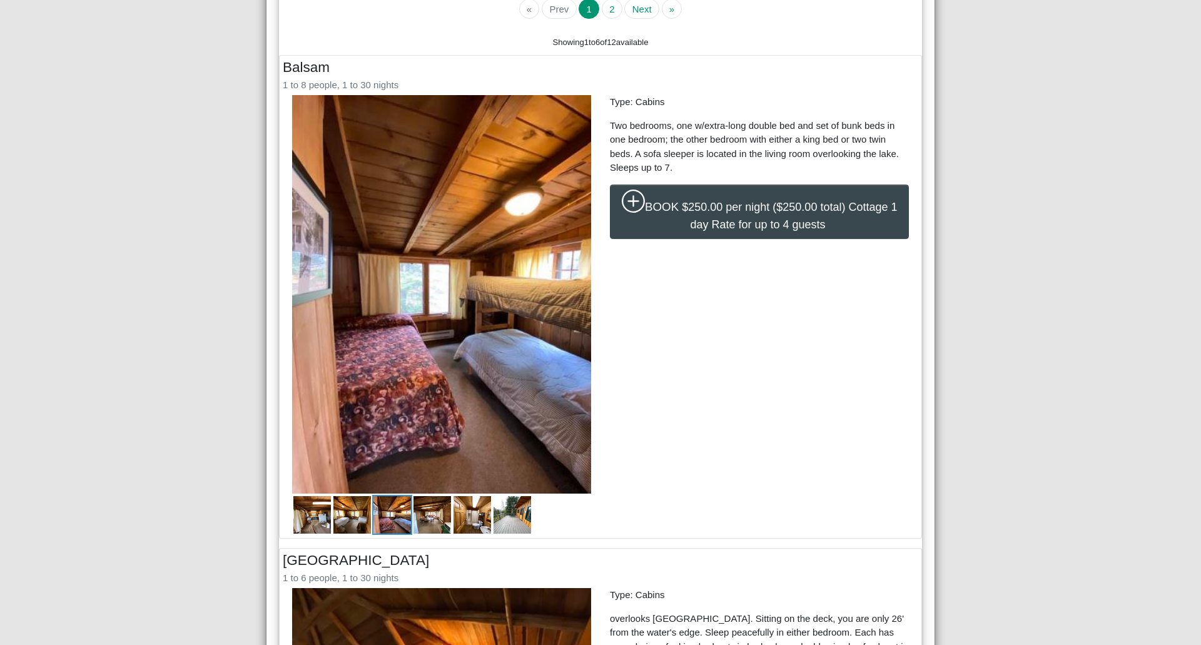
click at [427, 518] on img at bounding box center [432, 515] width 40 height 40
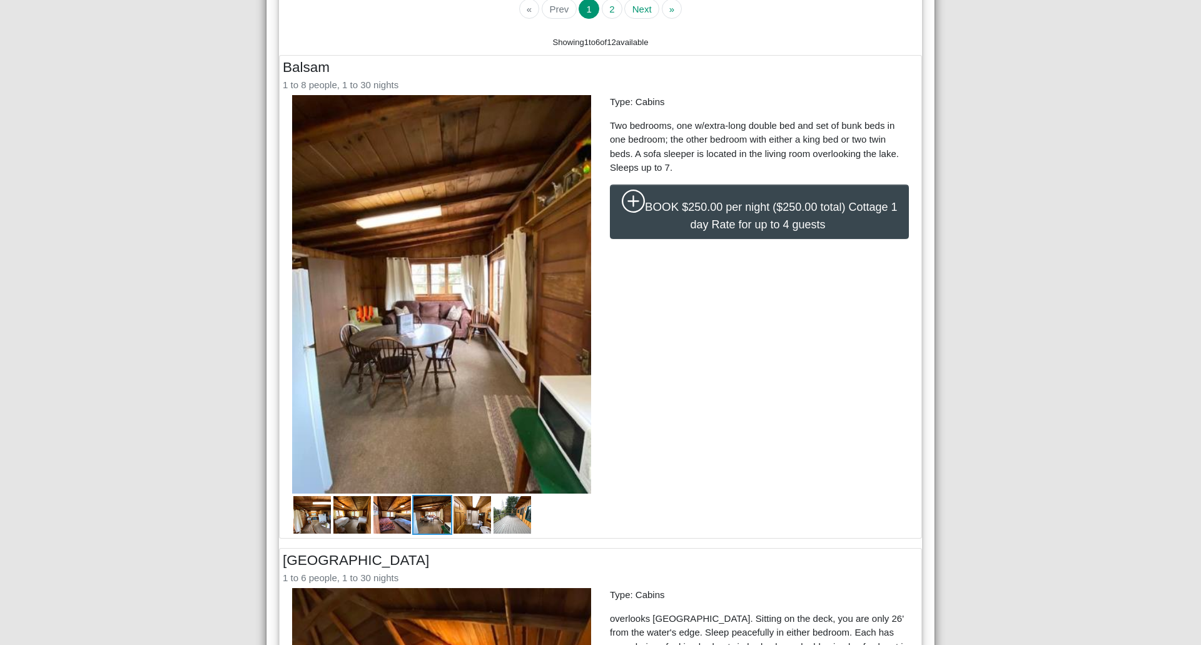
click at [463, 521] on img at bounding box center [472, 515] width 40 height 40
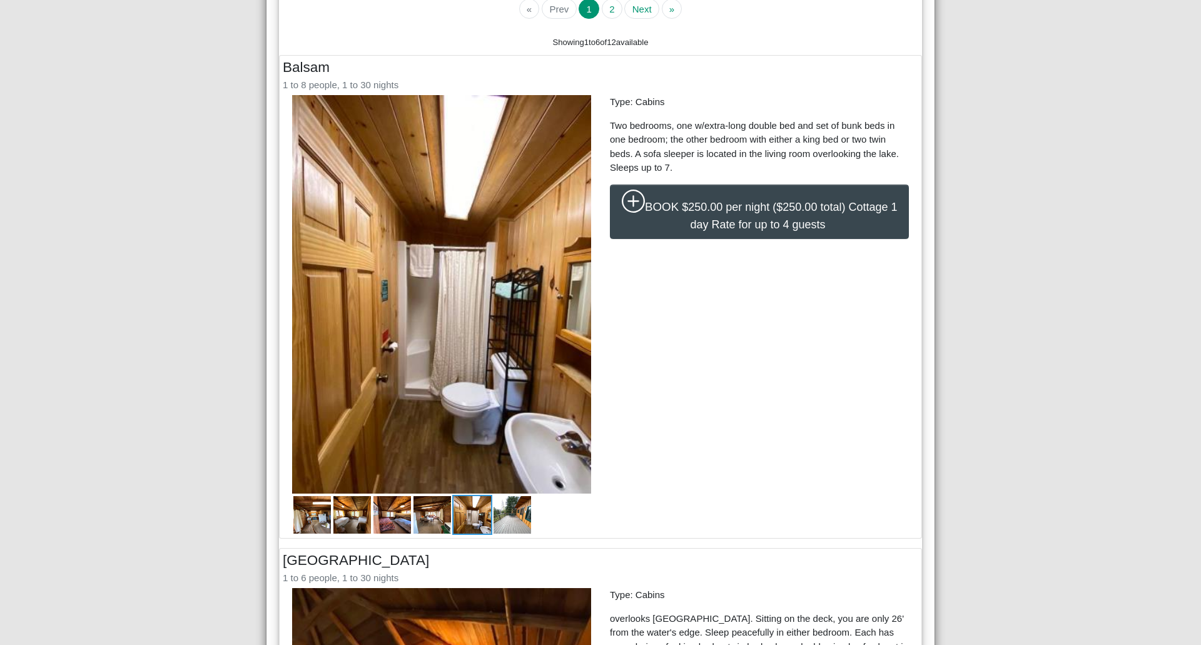
click at [511, 523] on img at bounding box center [512, 515] width 40 height 40
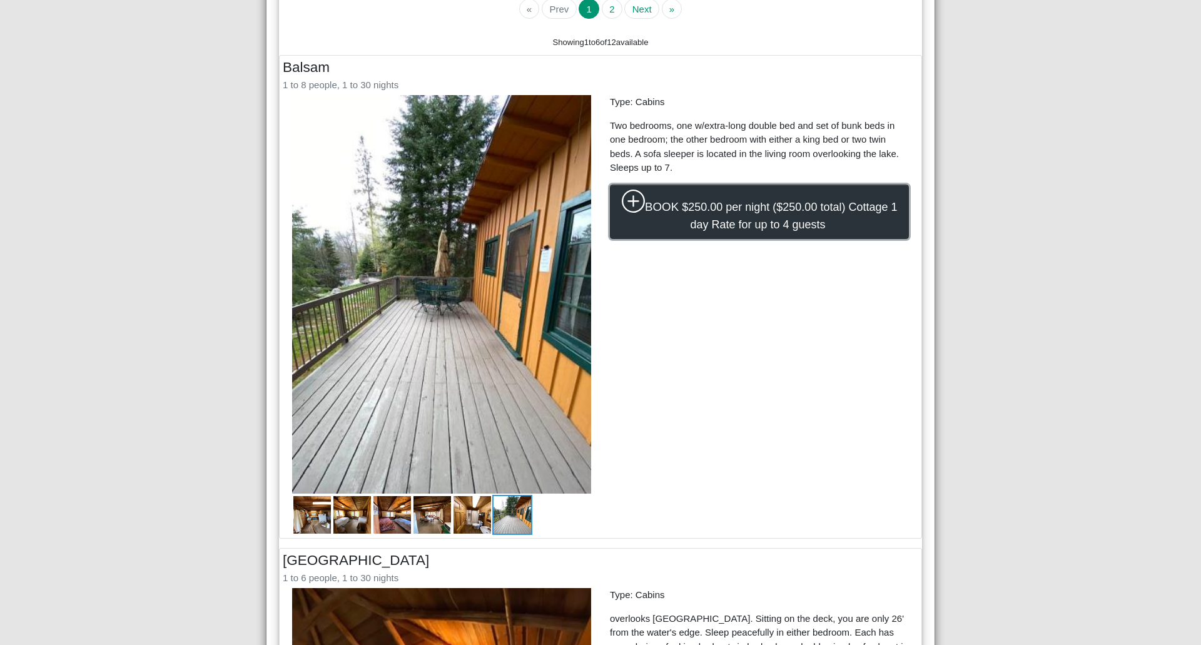
click at [688, 203] on span "$250.00 per night ($250.00 total) Cottage 1 day Rate for up to 4 guests" at bounding box center [789, 216] width 215 height 30
select select "*"
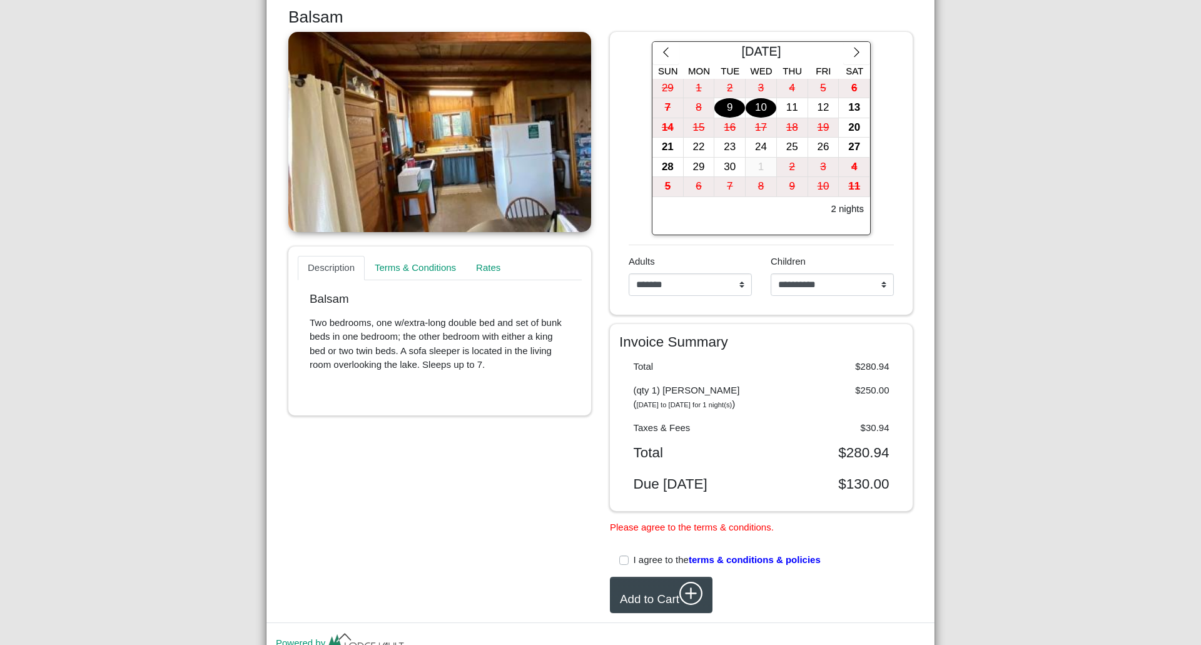
scroll to position [256, 0]
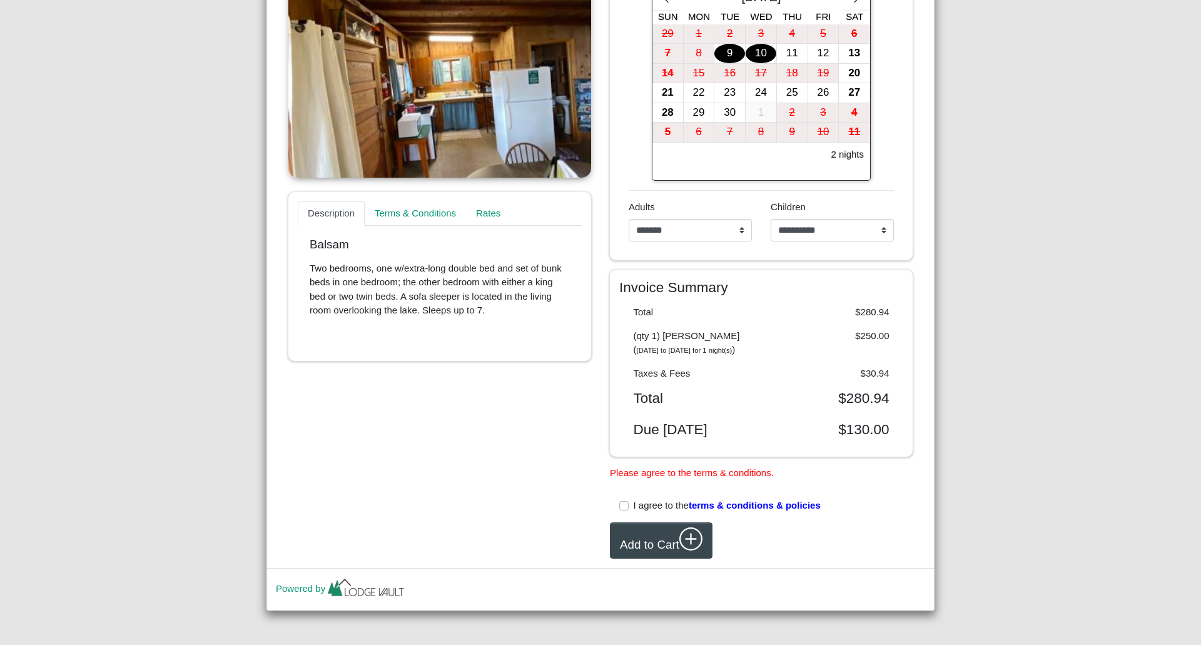
click at [633, 502] on label "I agree to the terms & conditions & policies" at bounding box center [726, 505] width 187 height 14
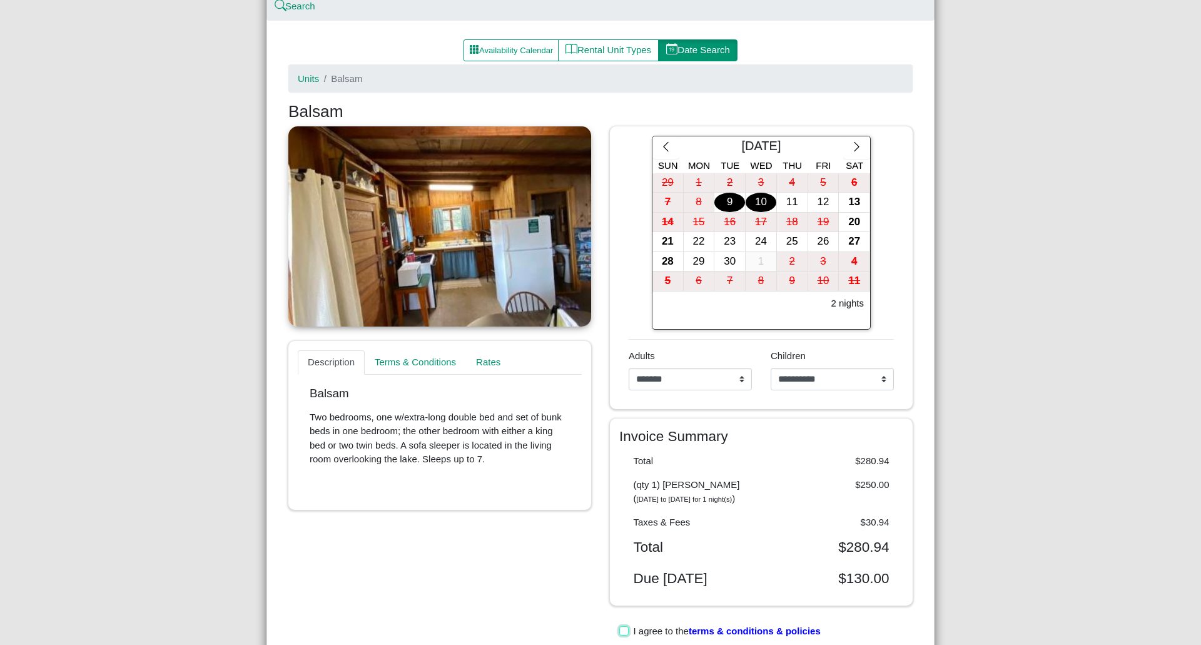
scroll to position [0, 0]
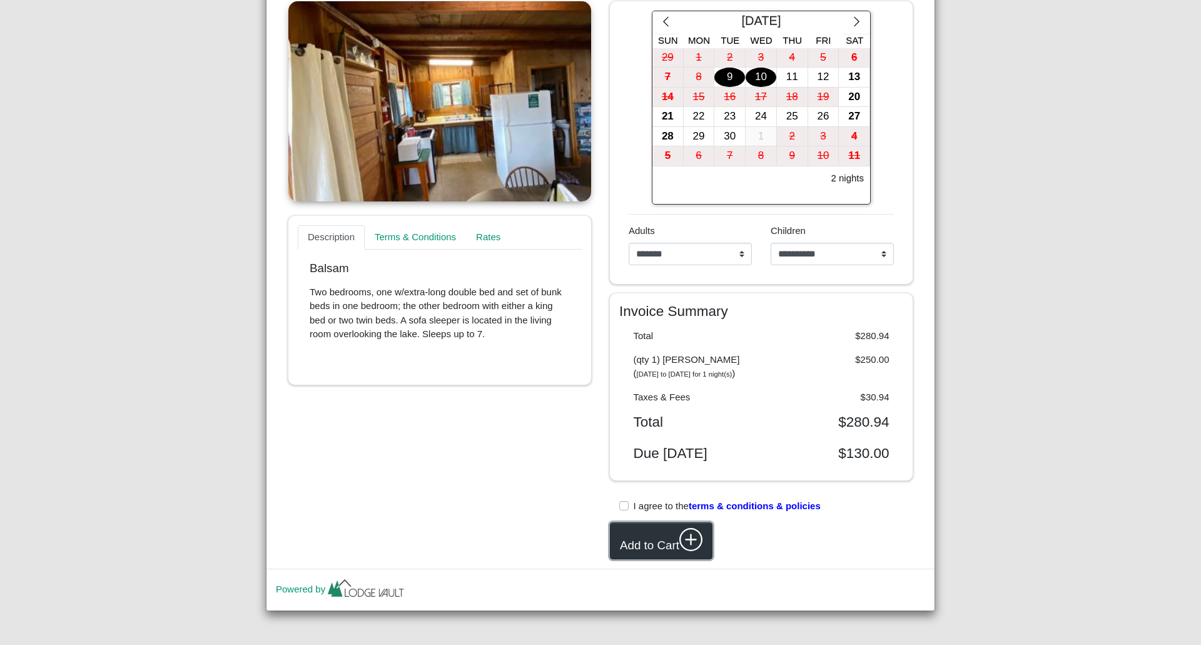
click at [667, 543] on button "Add to Cart" at bounding box center [661, 540] width 103 height 37
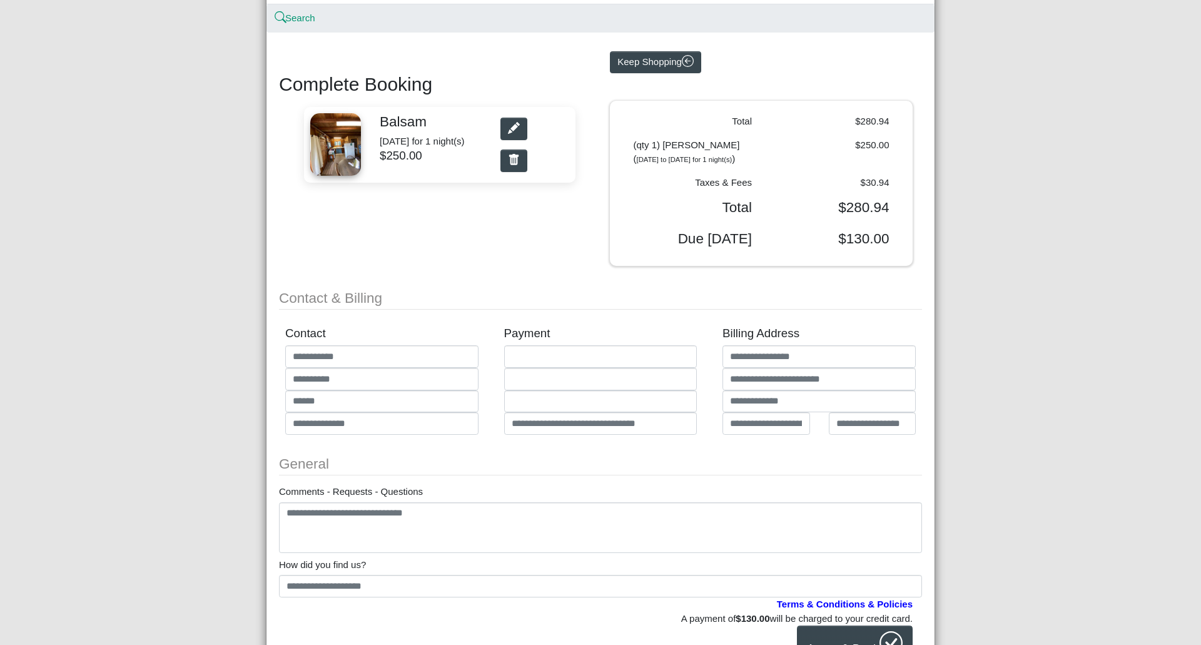
scroll to position [73, 0]
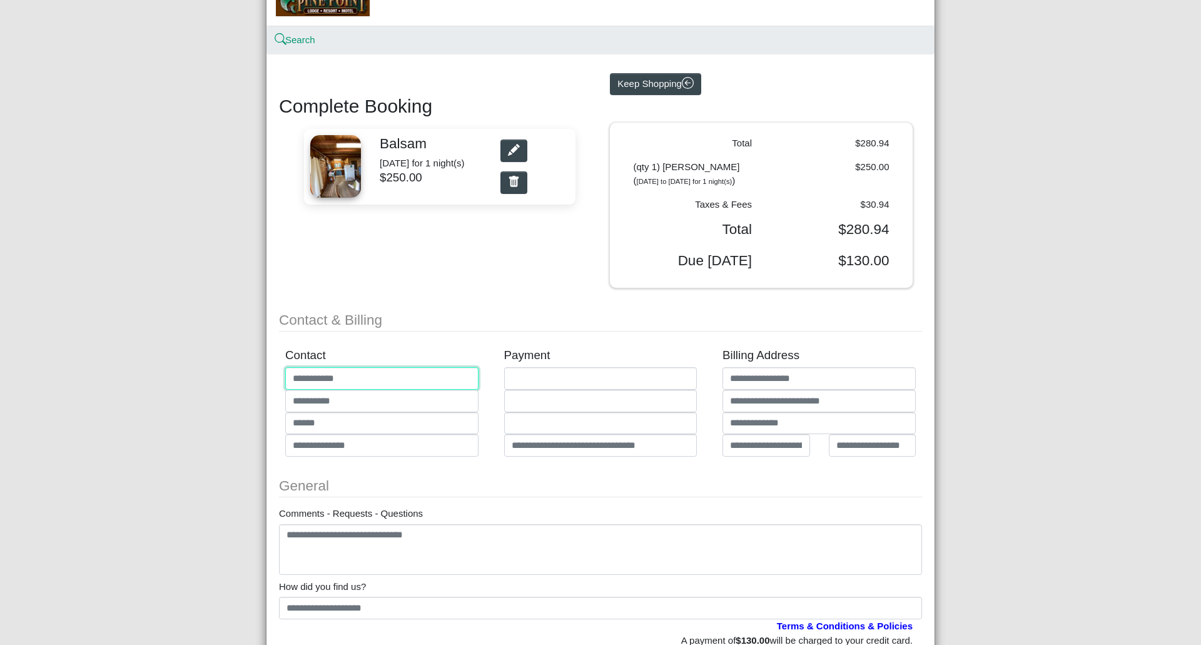
click at [360, 378] on input "text" at bounding box center [381, 378] width 193 height 23
type input "**"
type input "*******"
type input "**********"
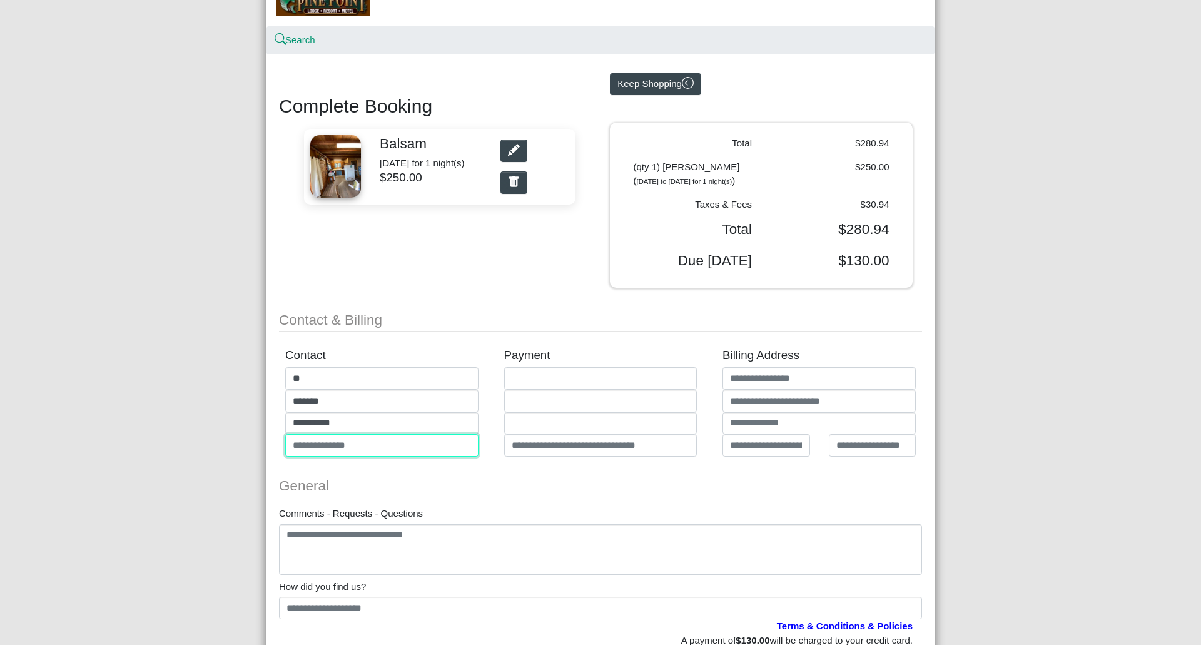
type input "**********"
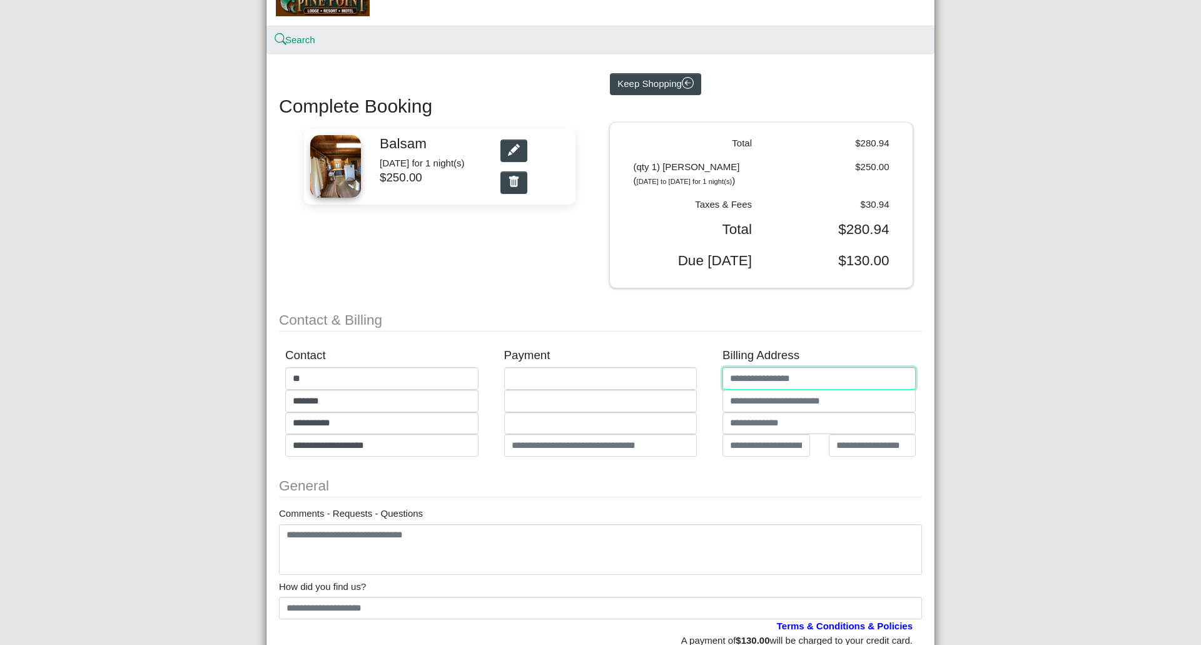
type input "**********"
type input "*******"
type input "**"
type input "**********"
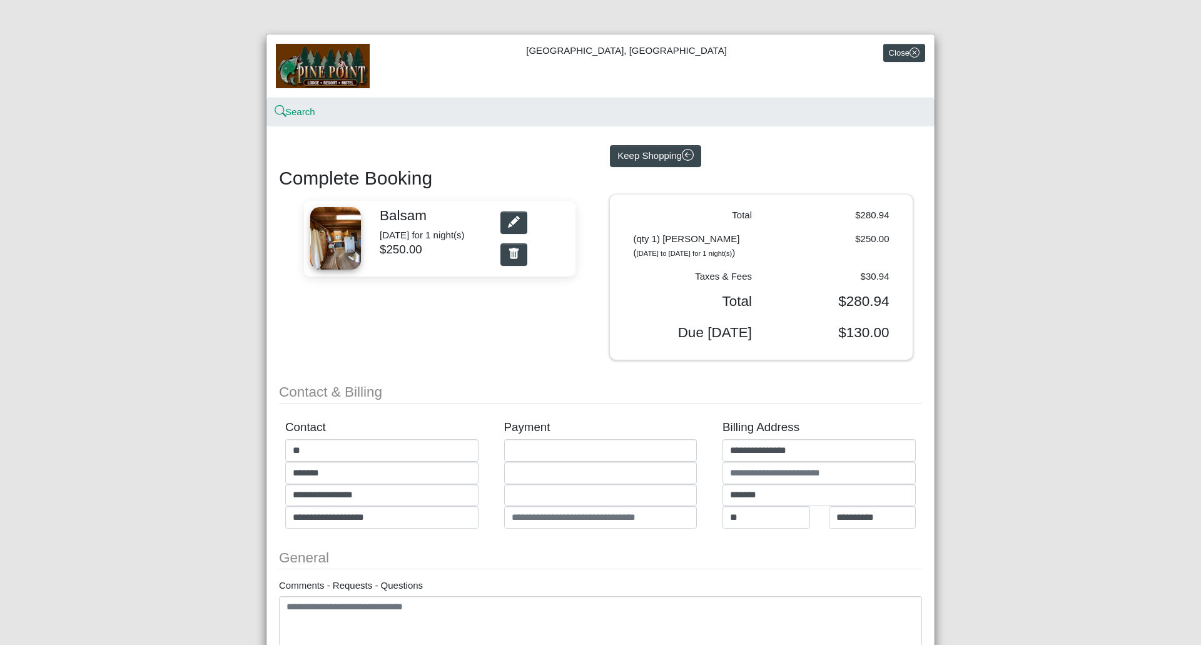
scroll to position [0, 0]
click at [901, 56] on button "Close" at bounding box center [904, 54] width 42 height 18
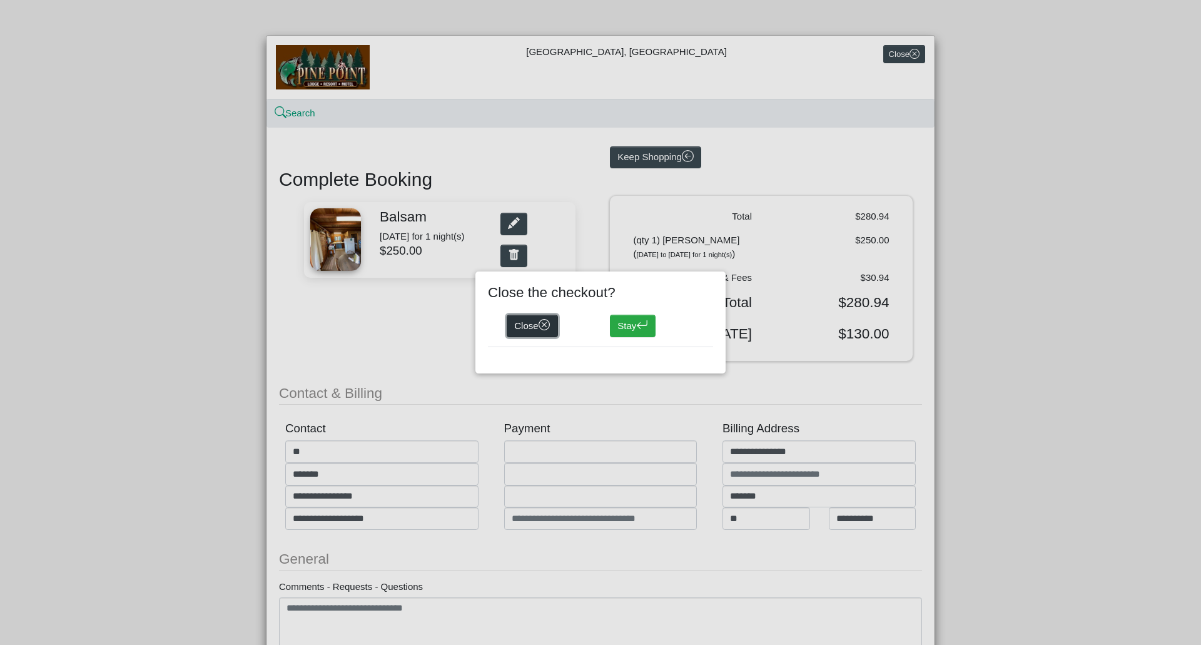
click at [548, 328] on icon "x circle" at bounding box center [544, 325] width 12 height 12
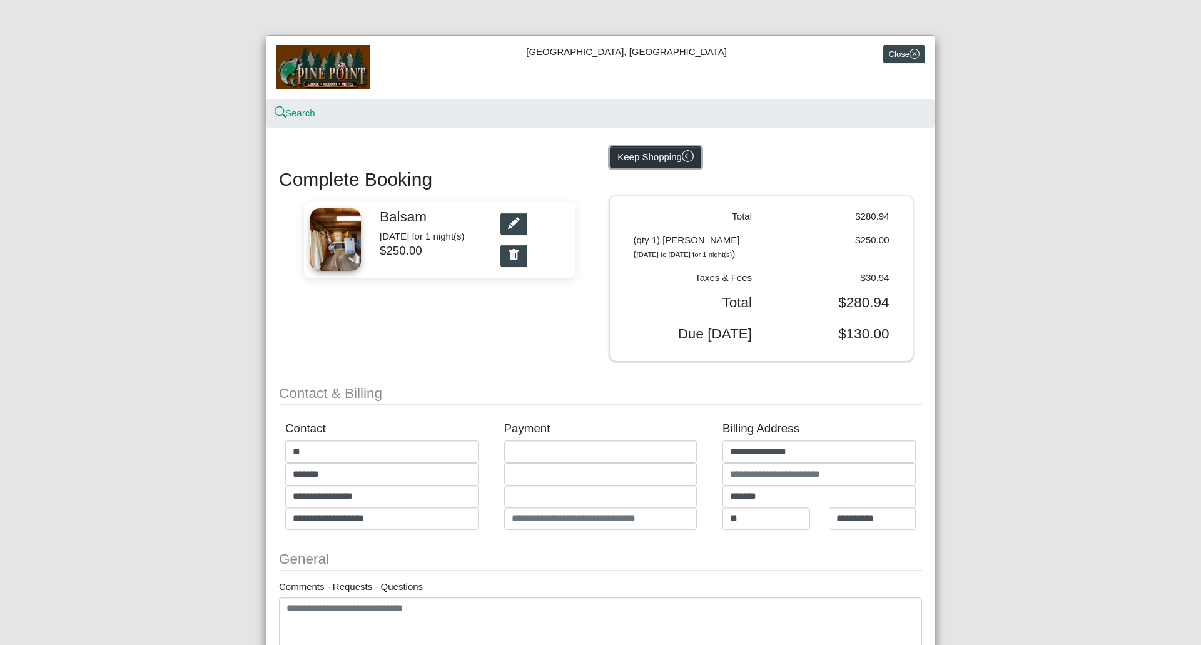
click at [672, 159] on button "Keep Shopping" at bounding box center [655, 157] width 91 height 23
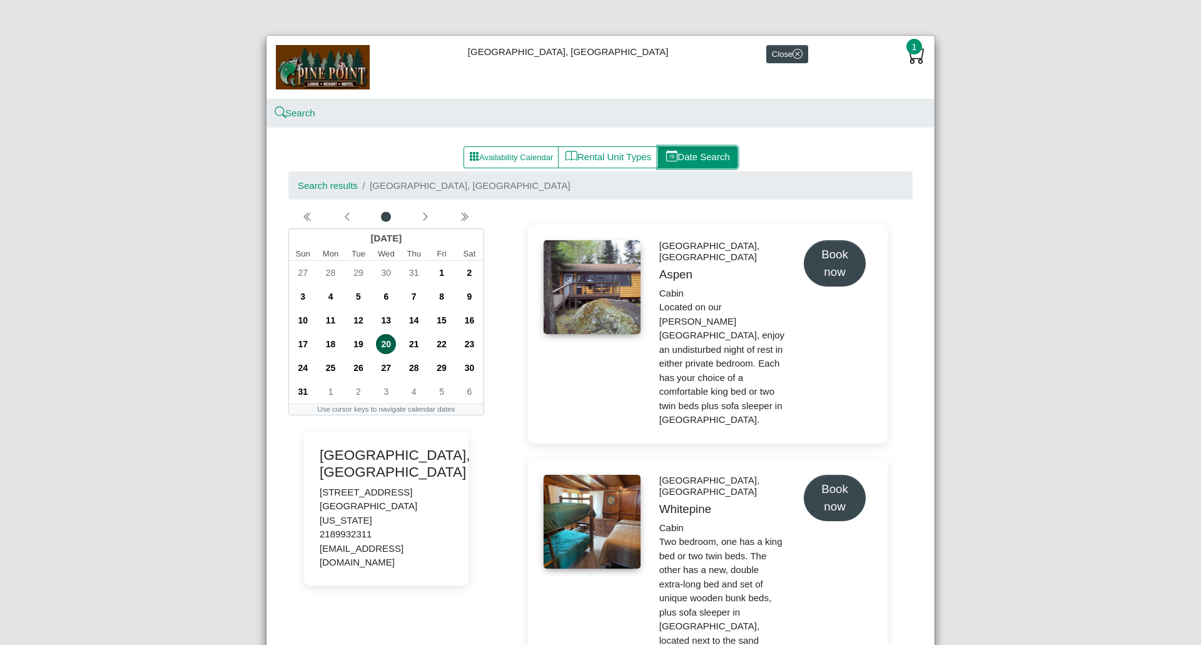
click at [710, 160] on button "Date Search" at bounding box center [697, 157] width 79 height 23
select select "*"
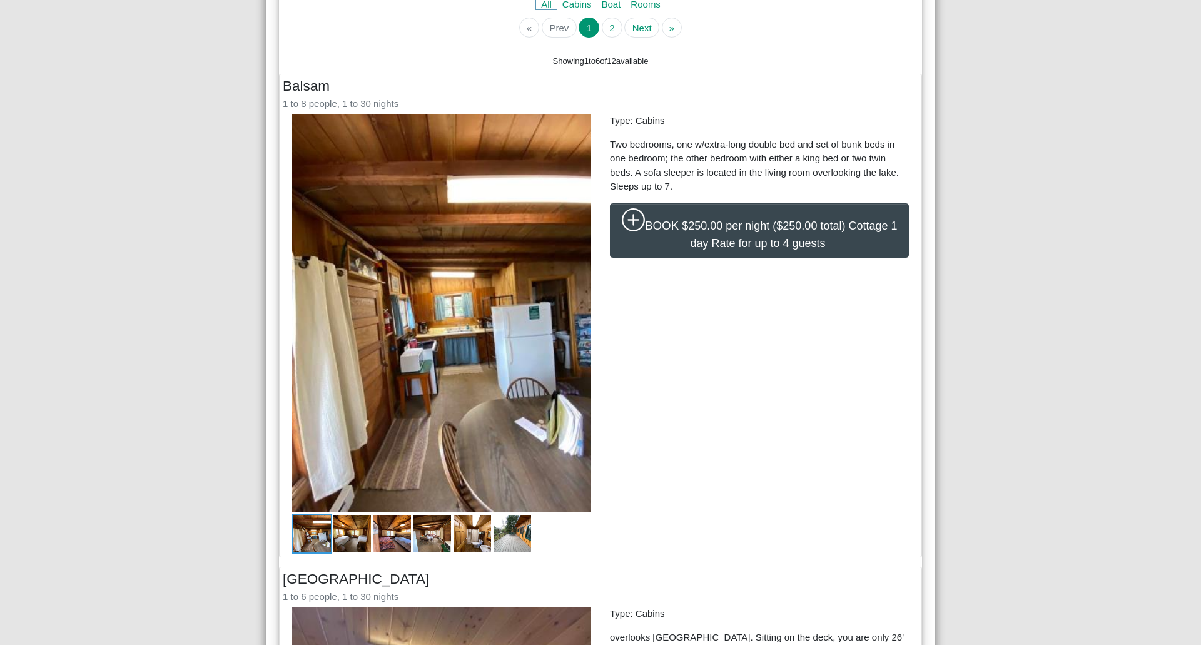
scroll to position [313, 0]
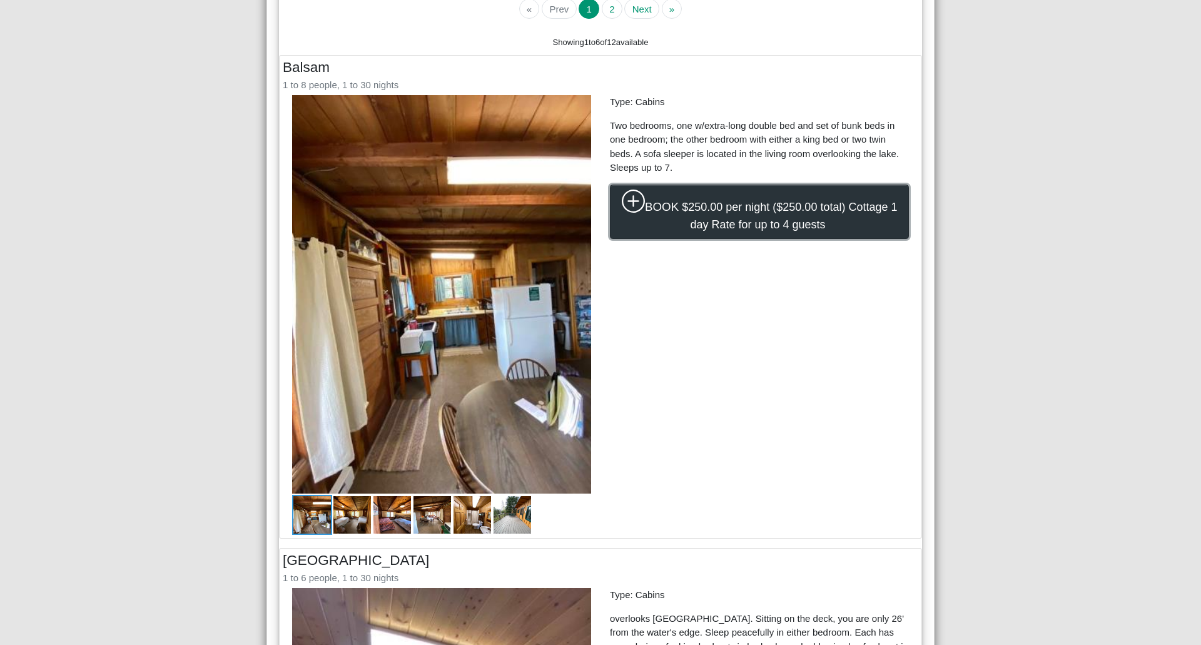
click at [704, 216] on span "$250.00 per night ($250.00 total) Cottage 1 day Rate for up to 4 guests" at bounding box center [789, 216] width 215 height 30
select select "*"
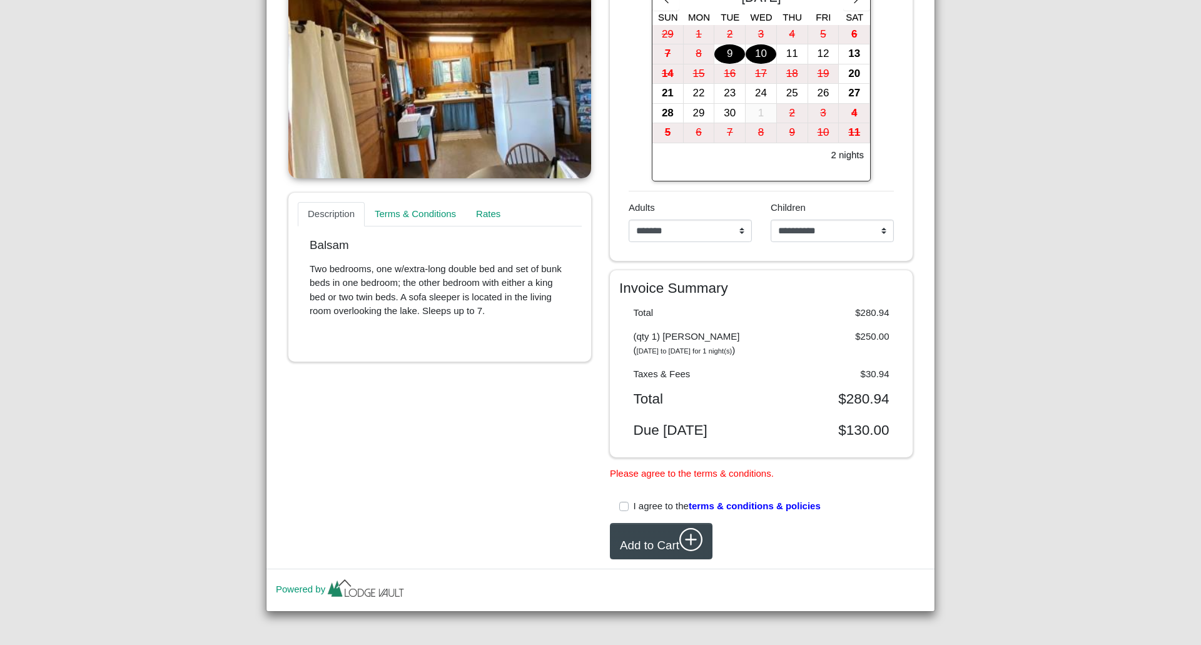
scroll to position [256, 0]
click at [633, 505] on label "I agree to the terms & conditions & policies" at bounding box center [726, 505] width 187 height 14
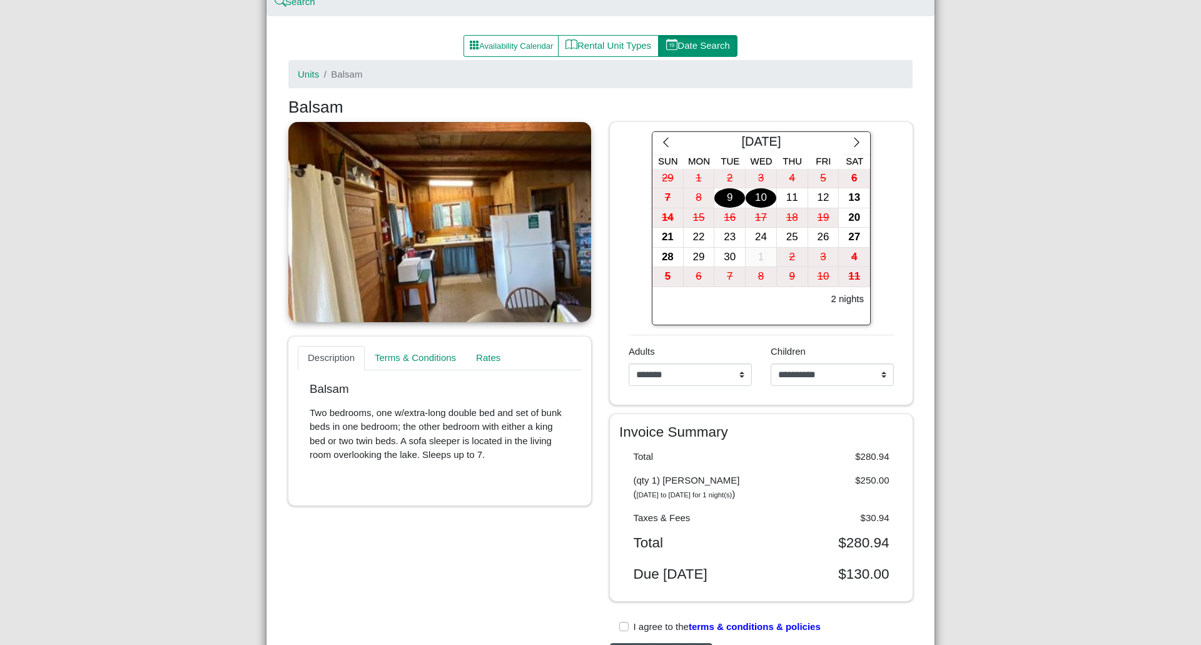
scroll to position [0, 0]
